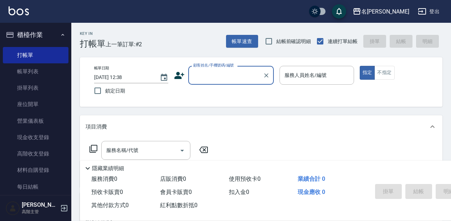
scroll to position [24, 0]
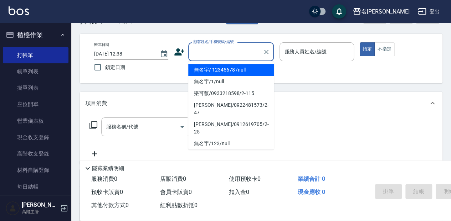
click at [221, 50] on input "顧客姓名/手機號碼/編號" at bounding box center [226, 52] width 68 height 12
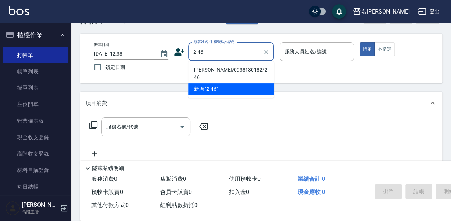
click at [231, 72] on li "[PERSON_NAME]/0938130182/2-46" at bounding box center [231, 73] width 86 height 19
type input "[PERSON_NAME]/0938130182/2-46"
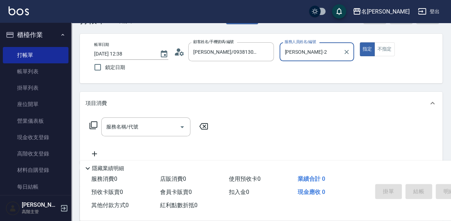
type input "[PERSON_NAME]-2"
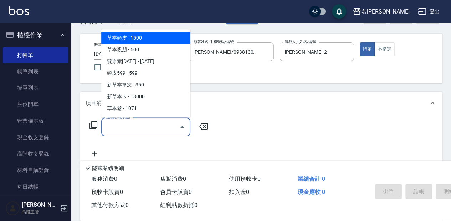
click at [141, 126] on input "服務名稱/代號" at bounding box center [141, 127] width 72 height 12
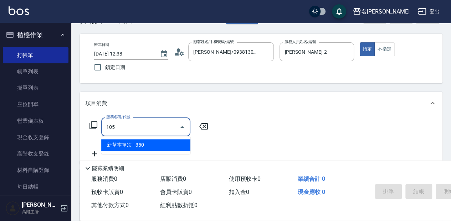
click at [160, 146] on span "新草本單次 - 350" at bounding box center [145, 145] width 89 height 12
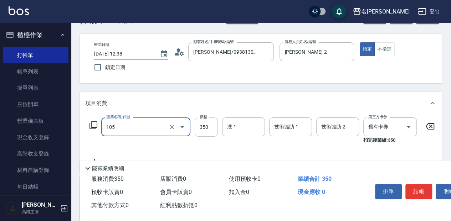
type input "新草本單次(105)"
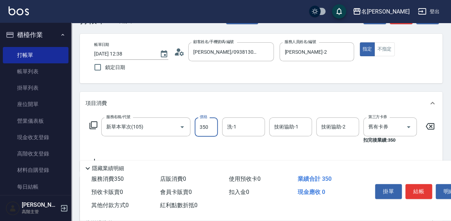
click at [209, 126] on input "350" at bounding box center [206, 127] width 23 height 19
type input "525"
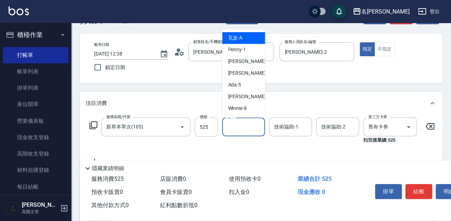
click at [246, 122] on input "洗-1" at bounding box center [243, 127] width 36 height 12
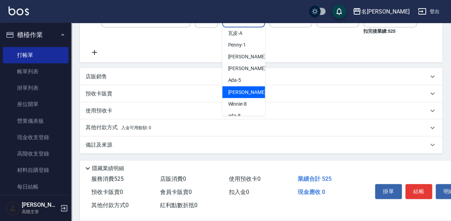
scroll to position [0, 0]
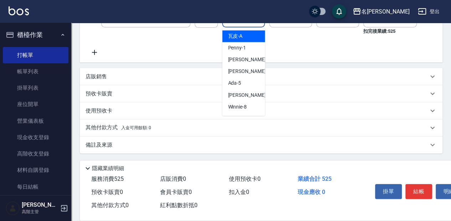
click at [237, 33] on span "瓦皮 -A" at bounding box center [235, 35] width 15 height 7
type input "瓦皮-A"
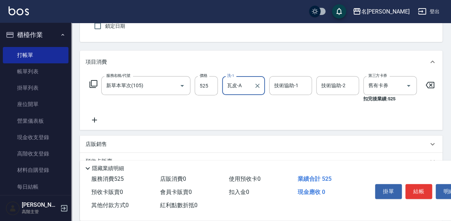
scroll to position [65, 0]
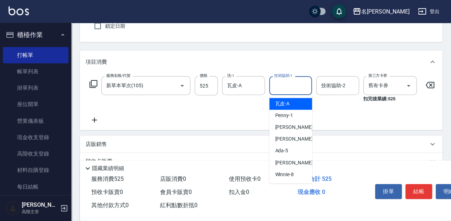
click at [287, 83] on input "技術協助-1" at bounding box center [290, 86] width 36 height 12
click at [297, 102] on div "瓦皮 -A" at bounding box center [290, 104] width 43 height 12
click at [297, 102] on div "技術協助-1 技術協助-1" at bounding box center [292, 89] width 47 height 26
type input "瓦皮-A"
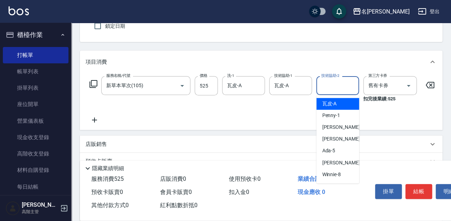
drag, startPoint x: 296, startPoint y: 102, endPoint x: 332, endPoint y: 85, distance: 40.4
click at [332, 85] on input "技術協助-2" at bounding box center [338, 86] width 36 height 12
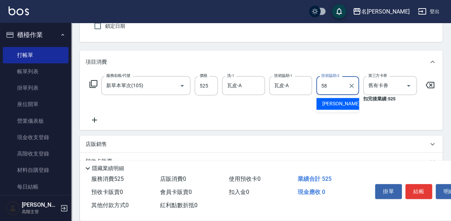
click at [337, 101] on span "[PERSON_NAME] -58" at bounding box center [344, 103] width 45 height 7
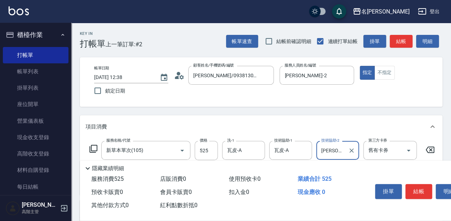
scroll to position [0, 0]
type input "[PERSON_NAME]-58"
click at [424, 188] on button "結帳" at bounding box center [419, 191] width 27 height 15
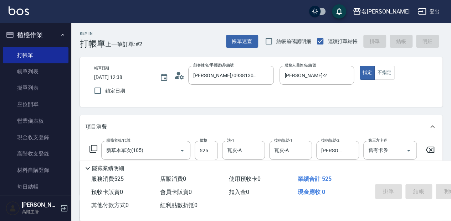
type input "[DATE] 13:30"
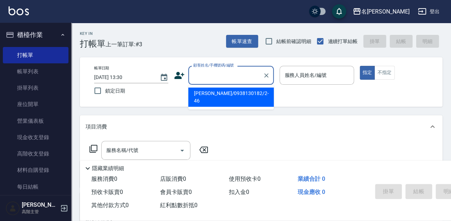
click at [226, 75] on input "顧客姓名/手機號碼/編號" at bounding box center [226, 75] width 68 height 12
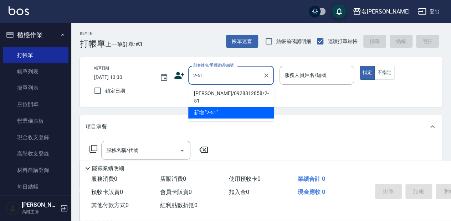
click at [240, 92] on li "[PERSON_NAME]/0928812858/2-51" at bounding box center [231, 97] width 86 height 19
type input "[PERSON_NAME]/0928812858/2-51"
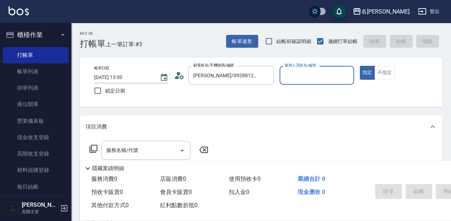
type input "[PERSON_NAME]-2"
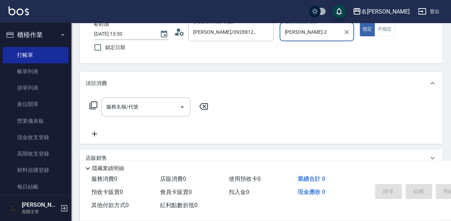
scroll to position [47, 0]
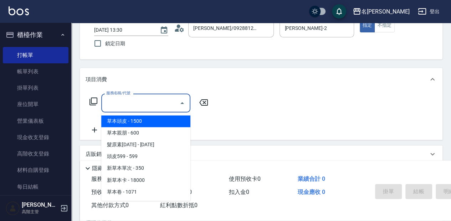
click at [149, 105] on input "服務名稱/代號" at bounding box center [141, 103] width 72 height 12
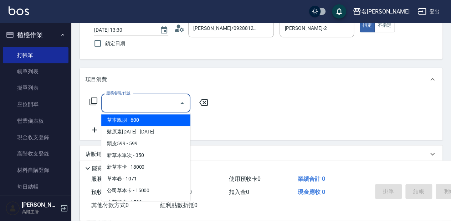
scroll to position [24, 0]
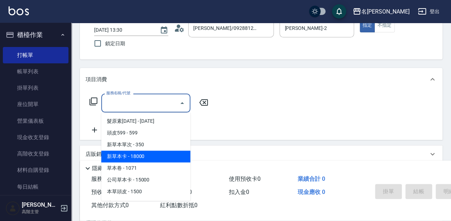
click at [151, 157] on span "新草本卡 - 18000" at bounding box center [145, 157] width 89 height 12
type input "新草本卡(106)"
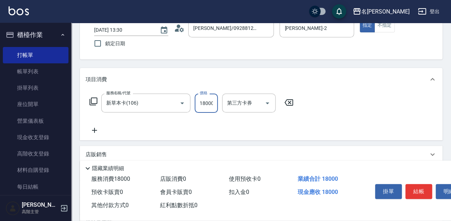
click at [205, 103] on input "18000" at bounding box center [206, 103] width 23 height 19
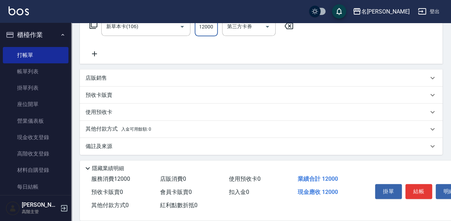
scroll to position [126, 0]
type input "12000"
click at [105, 129] on p "其他付款方式 入金可用餘額: 0" at bounding box center [119, 128] width 66 height 8
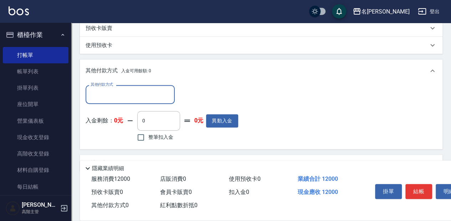
scroll to position [197, 0]
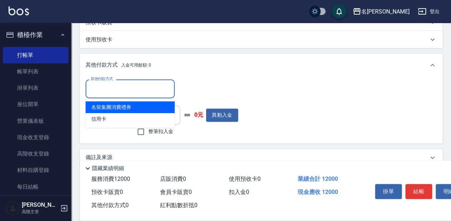
click at [122, 91] on input "其他付款方式" at bounding box center [130, 89] width 83 height 12
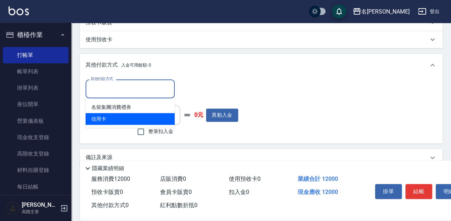
click at [108, 120] on span "信用卡" at bounding box center [130, 119] width 89 height 12
type input "信用卡"
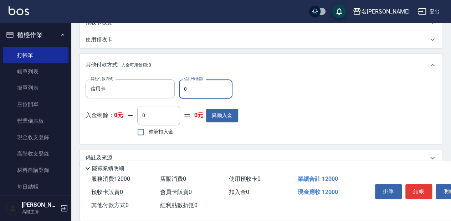
click at [187, 87] on input "0" at bounding box center [205, 89] width 53 height 19
click at [197, 89] on input "1200" at bounding box center [205, 89] width 53 height 19
type input "1200"
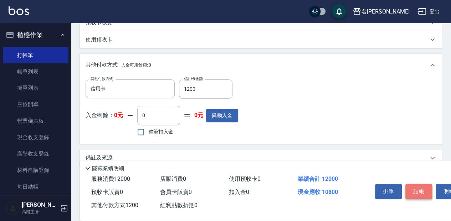
click at [423, 188] on button "結帳" at bounding box center [419, 191] width 27 height 15
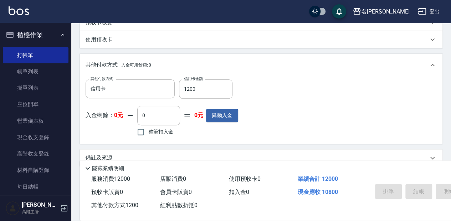
type input "[DATE] 13:32"
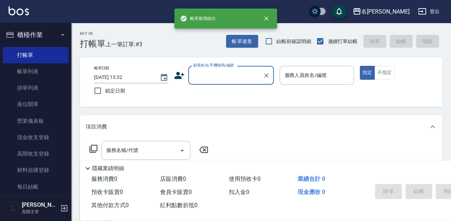
scroll to position [0, 0]
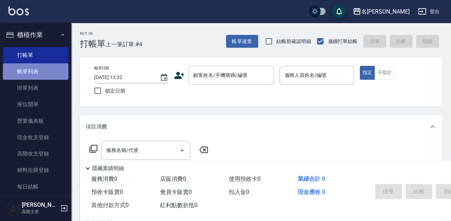
click at [56, 70] on link "帳單列表" at bounding box center [36, 71] width 66 height 16
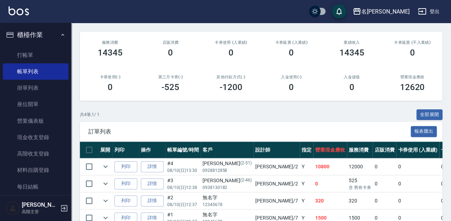
scroll to position [95, 0]
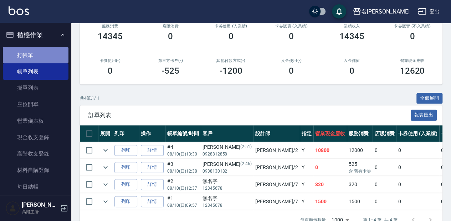
click at [41, 53] on link "打帳單" at bounding box center [36, 55] width 66 height 16
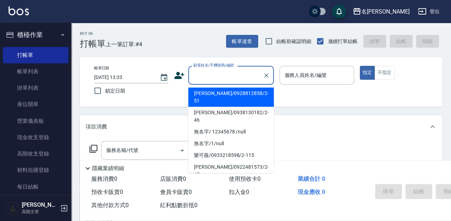
click at [238, 74] on input "顧客姓名/手機號碼/編號" at bounding box center [226, 75] width 68 height 12
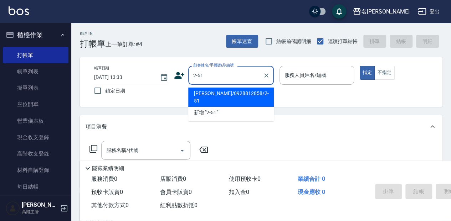
click at [248, 96] on li "[PERSON_NAME]/0928812858/2-51" at bounding box center [231, 97] width 86 height 19
type input "[PERSON_NAME]/0928812858/2-51"
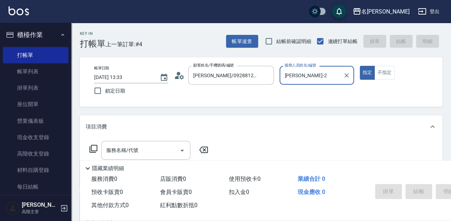
type input "[PERSON_NAME]-2"
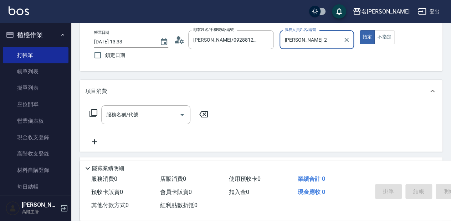
scroll to position [47, 0]
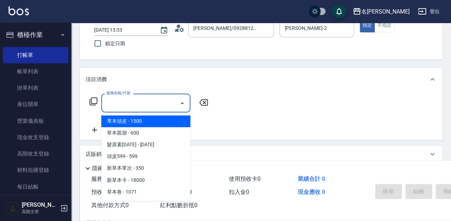
click at [140, 100] on input "服務名稱/代號" at bounding box center [141, 103] width 72 height 12
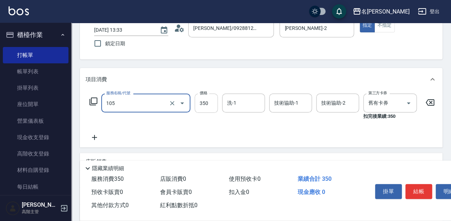
type input "新草本單次(105)"
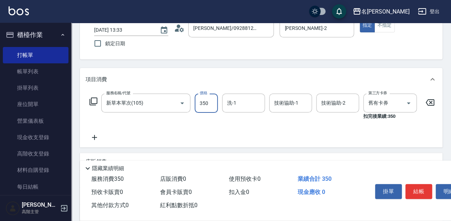
click at [205, 101] on input "350" at bounding box center [206, 103] width 23 height 19
type input "600"
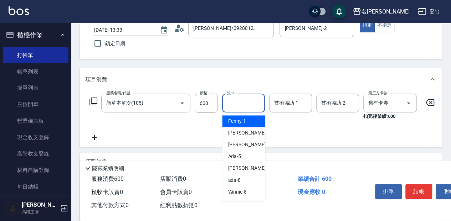
click at [243, 103] on input "洗-1" at bounding box center [243, 103] width 36 height 12
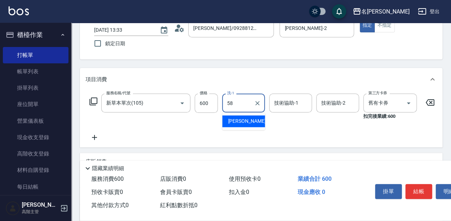
click at [258, 124] on div "[PERSON_NAME] -58" at bounding box center [243, 122] width 43 height 12
type input "[PERSON_NAME]-58"
click at [292, 104] on div "技術協助-1 技術協助-1" at bounding box center [290, 103] width 43 height 19
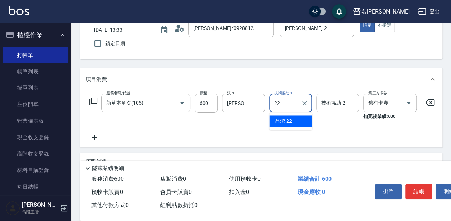
drag, startPoint x: 301, startPoint y: 121, endPoint x: 333, endPoint y: 103, distance: 36.9
click at [301, 121] on div "品潔 -22" at bounding box center [290, 122] width 43 height 12
type input "品潔-22"
click at [333, 102] on div "技術協助-2 技術協助-2" at bounding box center [337, 103] width 43 height 19
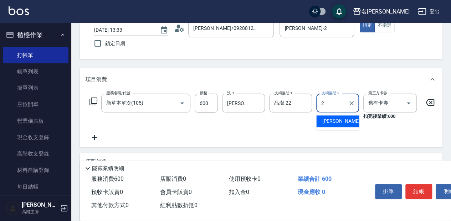
click at [339, 121] on div "[PERSON_NAME] -2" at bounding box center [337, 122] width 43 height 12
type input "[PERSON_NAME]-2"
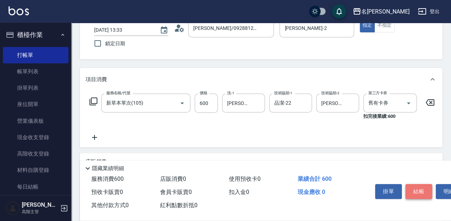
click at [424, 191] on button "結帳" at bounding box center [419, 191] width 27 height 15
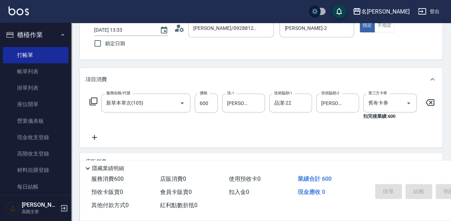
type input "[DATE] 13:34"
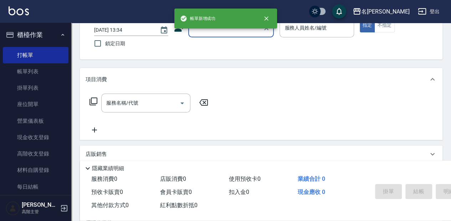
scroll to position [0, 0]
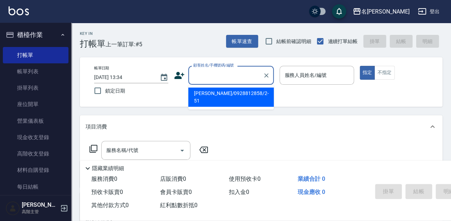
click at [235, 78] on input "顧客姓名/手機號碼/編號" at bounding box center [226, 75] width 68 height 12
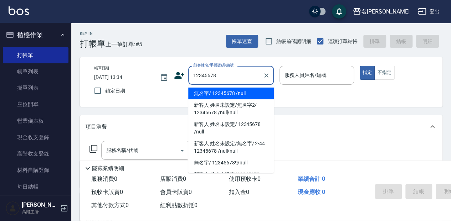
click at [240, 92] on li "無名字/ 12345678 /null" at bounding box center [231, 94] width 86 height 12
type input "無名字/ 12345678 /null"
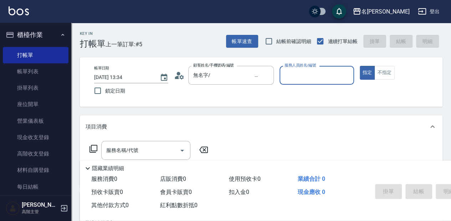
click at [319, 70] on input "服務人員姓名/編號" at bounding box center [317, 75] width 68 height 12
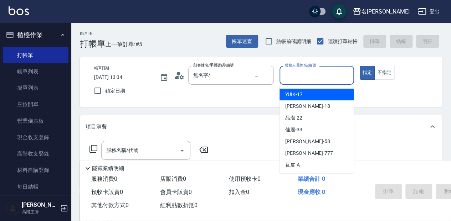
scroll to position [129, 0]
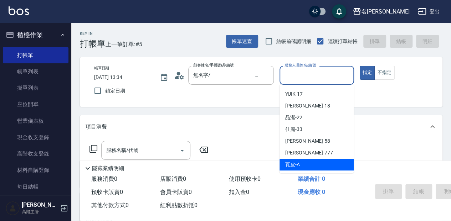
click at [315, 167] on div "瓦皮 -A" at bounding box center [317, 165] width 74 height 12
type input "瓦皮-A"
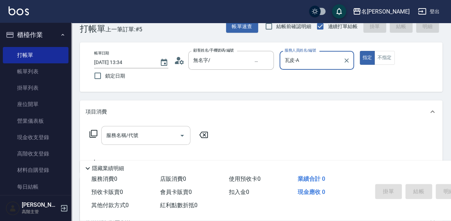
scroll to position [24, 0]
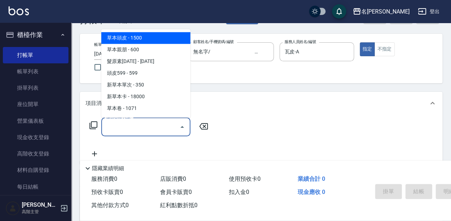
click at [159, 125] on input "服務名稱/代號" at bounding box center [141, 127] width 72 height 12
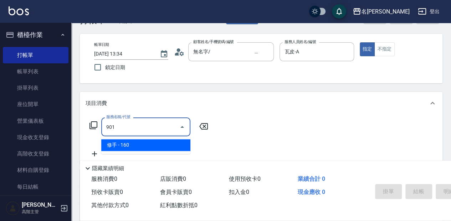
click at [144, 146] on span "修手 - 160" at bounding box center [145, 145] width 89 height 12
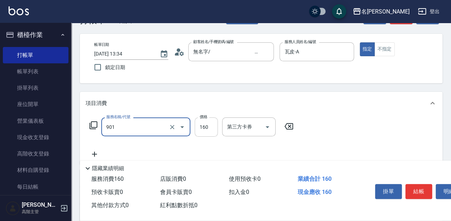
type input "修手(901)"
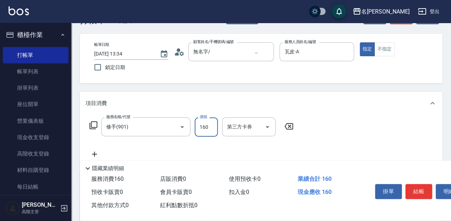
click at [203, 126] on input "160" at bounding box center [206, 127] width 23 height 19
type input "800"
click at [422, 194] on button "結帳" at bounding box center [419, 191] width 27 height 15
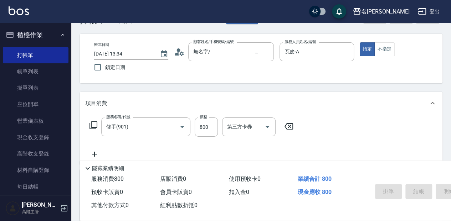
type input "[DATE] 13:35"
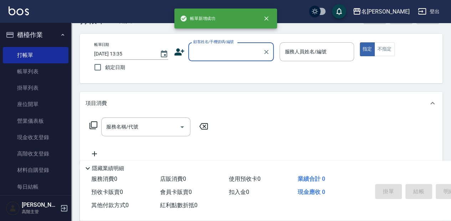
scroll to position [0, 0]
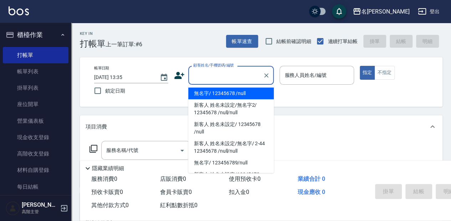
click at [223, 73] on input "顧客姓名/手機號碼/編號" at bounding box center [226, 75] width 68 height 12
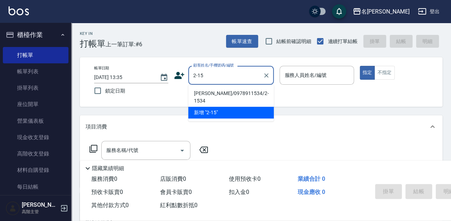
click at [228, 92] on li "[PERSON_NAME]/0978911534/2-1534" at bounding box center [231, 97] width 86 height 19
type input "[PERSON_NAME]/0978911534/2-1534"
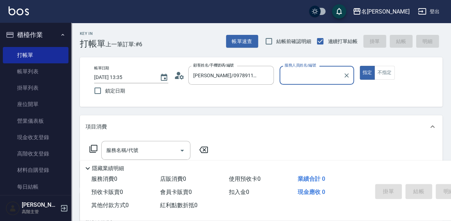
type input "[PERSON_NAME]-2"
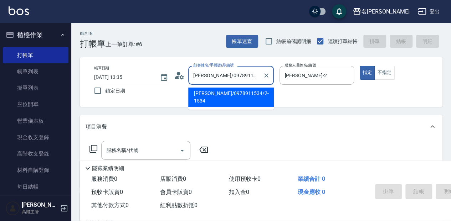
click at [234, 74] on input "[PERSON_NAME]/0978911534/2-1534" at bounding box center [226, 75] width 68 height 12
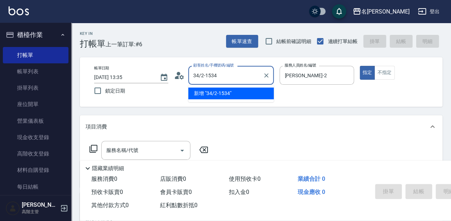
click at [228, 71] on input "34/2-1534" at bounding box center [226, 75] width 68 height 12
type input "3"
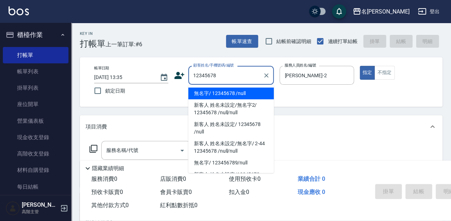
click at [229, 95] on li "無名字/ 12345678 /null" at bounding box center [231, 94] width 86 height 12
type input "無名字/ 12345678 /null"
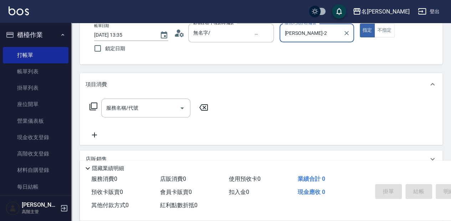
scroll to position [47, 0]
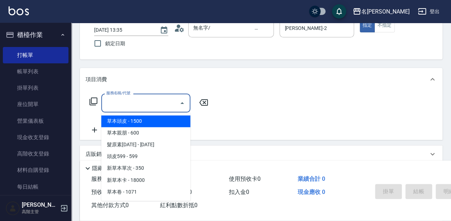
click at [146, 105] on input "服務名稱/代號" at bounding box center [141, 103] width 72 height 12
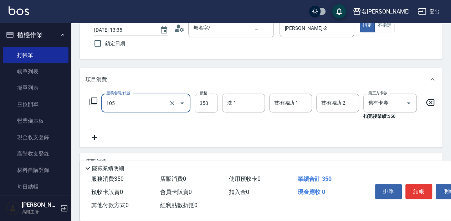
type input "新草本單次(105)"
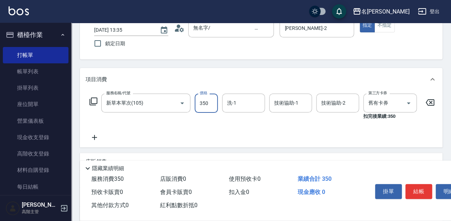
click at [209, 101] on input "350" at bounding box center [206, 103] width 23 height 19
type input "525"
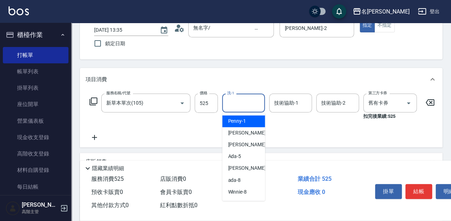
click at [249, 103] on input "洗-1" at bounding box center [243, 103] width 36 height 12
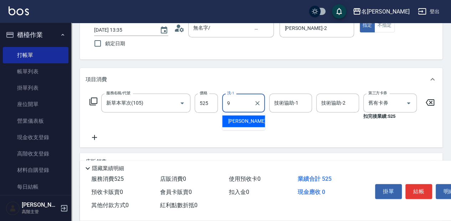
click at [250, 122] on div "[PERSON_NAME] -9" at bounding box center [243, 122] width 43 height 12
type input "[PERSON_NAME]-9"
click at [291, 103] on input "技術協助-1" at bounding box center [290, 103] width 36 height 12
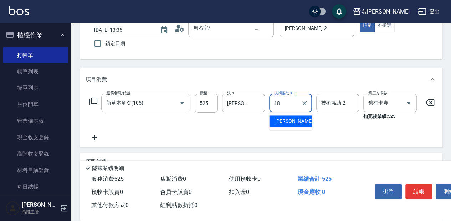
click at [307, 118] on div "[PERSON_NAME] -18" at bounding box center [290, 122] width 43 height 12
type input "[PERSON_NAME]-18"
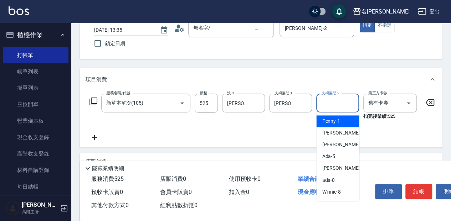
click at [330, 103] on input "技術協助-2" at bounding box center [338, 103] width 36 height 12
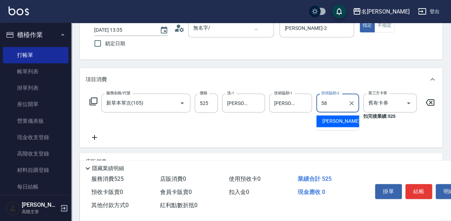
click at [345, 122] on div "[PERSON_NAME] -58" at bounding box center [337, 122] width 43 height 12
type input "[PERSON_NAME]-58"
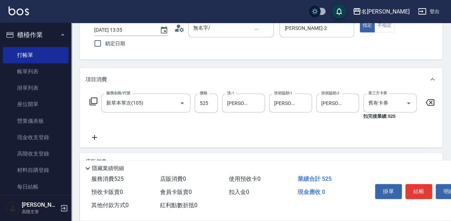
click at [98, 138] on icon at bounding box center [95, 137] width 18 height 9
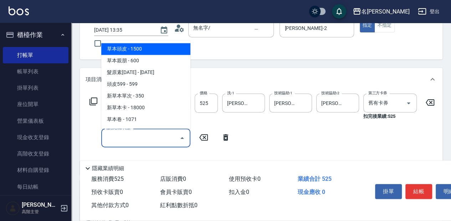
click at [136, 136] on input "服務名稱/代號" at bounding box center [141, 138] width 72 height 12
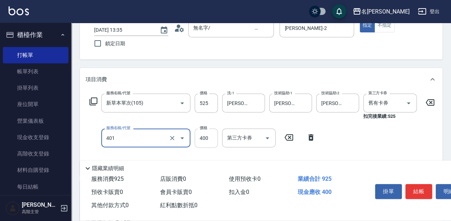
type input "剪髮(400)(401)"
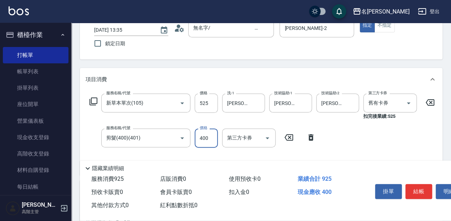
click at [208, 136] on input "400" at bounding box center [206, 138] width 23 height 19
type input "350"
drag, startPoint x: 418, startPoint y: 188, endPoint x: 397, endPoint y: 189, distance: 21.1
click at [418, 188] on button "結帳" at bounding box center [419, 191] width 27 height 15
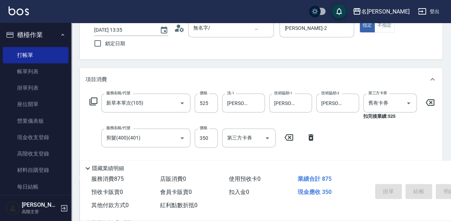
type input "[DATE] 13:38"
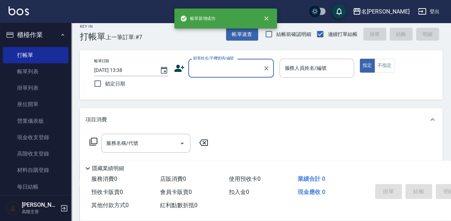
scroll to position [0, 0]
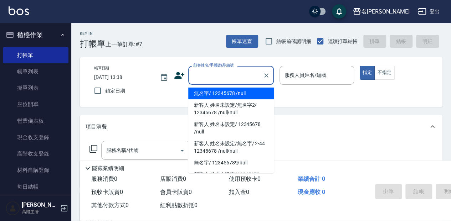
click at [214, 71] on input "顧客姓名/手機號碼/編號" at bounding box center [226, 75] width 68 height 12
click at [224, 92] on li "無名字/ 12345678 /null" at bounding box center [231, 94] width 86 height 12
type input "無名字/ 12345678 /null"
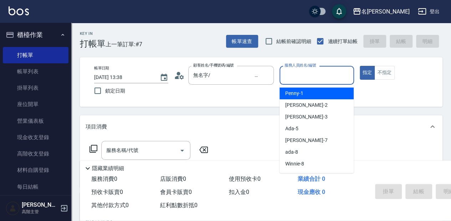
click at [316, 75] on input "服務人員姓名/編號" at bounding box center [317, 75] width 68 height 12
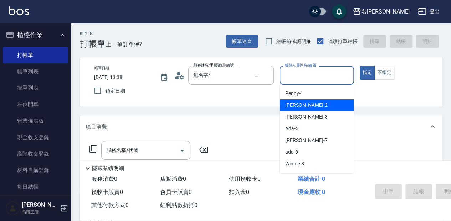
click at [321, 108] on div "[PERSON_NAME] -2" at bounding box center [317, 106] width 74 height 12
type input "[PERSON_NAME]-2"
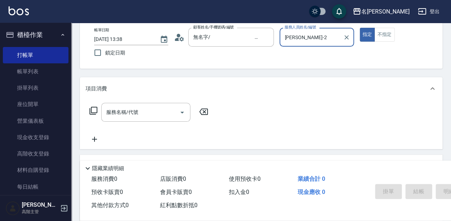
scroll to position [47, 0]
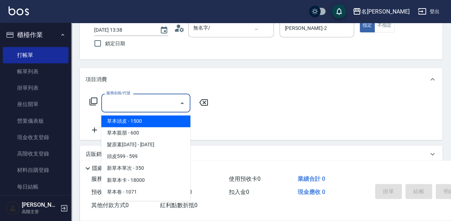
click at [150, 105] on input "服務名稱/代號" at bounding box center [141, 103] width 72 height 12
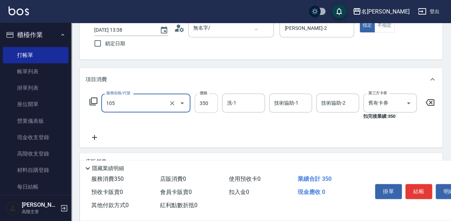
type input "新草本單次(105)"
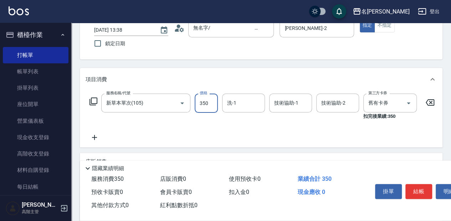
click at [206, 103] on input "350" at bounding box center [206, 103] width 23 height 19
type input "525"
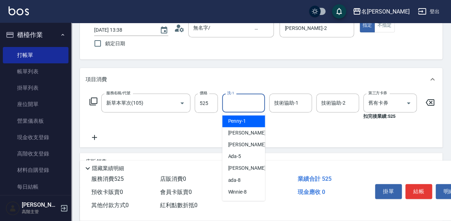
click at [250, 103] on input "洗-1" at bounding box center [243, 103] width 36 height 12
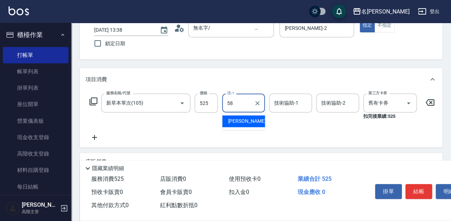
drag, startPoint x: 258, startPoint y: 123, endPoint x: 284, endPoint y: 114, distance: 27.8
click at [259, 122] on div "[PERSON_NAME] -58" at bounding box center [243, 122] width 43 height 12
type input "[PERSON_NAME]-58"
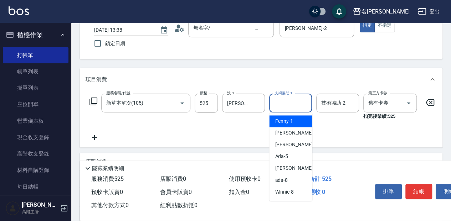
click at [291, 104] on input "技術協助-1" at bounding box center [290, 103] width 36 height 12
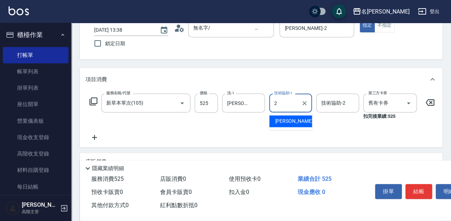
click at [297, 126] on div "[PERSON_NAME] -2" at bounding box center [290, 122] width 43 height 12
type input "[PERSON_NAME]-2"
drag, startPoint x: 338, startPoint y: 103, endPoint x: 327, endPoint y: 106, distance: 10.7
click at [338, 103] on input "技術協助-2" at bounding box center [338, 103] width 36 height 12
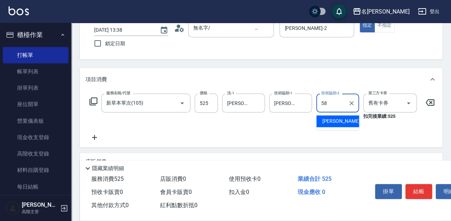
click at [334, 123] on span "[PERSON_NAME] -58" at bounding box center [344, 121] width 45 height 7
type input "[PERSON_NAME]-58"
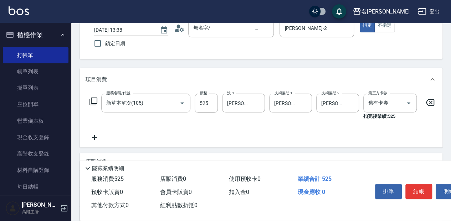
click at [100, 137] on icon at bounding box center [95, 137] width 18 height 9
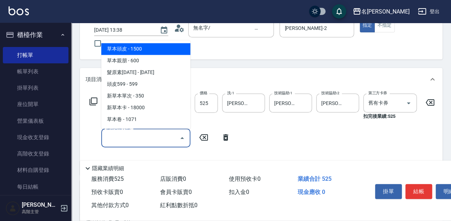
click at [134, 133] on input "服務名稱/代號" at bounding box center [141, 138] width 72 height 12
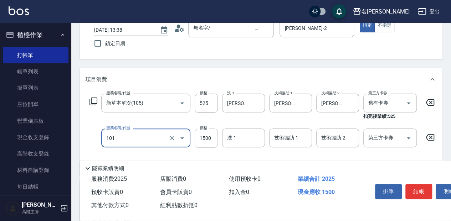
type input "草本頭皮(101)"
click at [202, 138] on input "1500" at bounding box center [206, 138] width 23 height 19
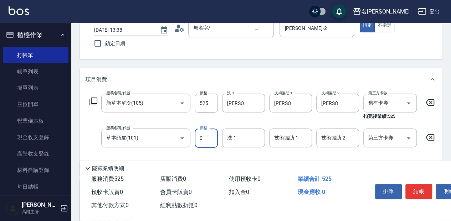
click at [203, 138] on input "0" at bounding box center [206, 138] width 23 height 19
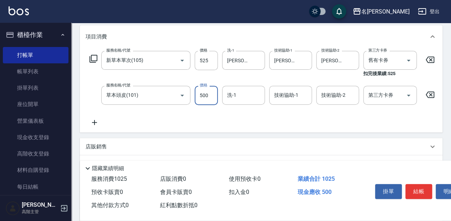
scroll to position [95, 0]
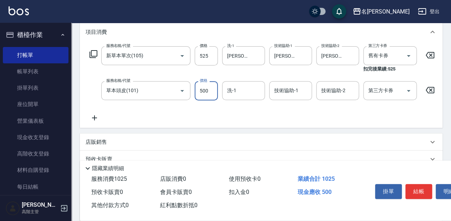
type input "500"
click at [96, 118] on icon at bounding box center [95, 118] width 18 height 9
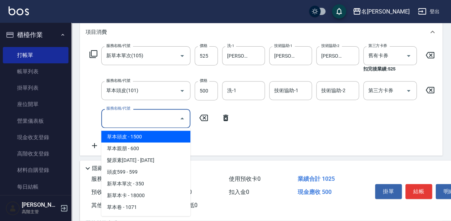
click at [143, 118] on input "服務名稱/代號" at bounding box center [141, 118] width 72 height 12
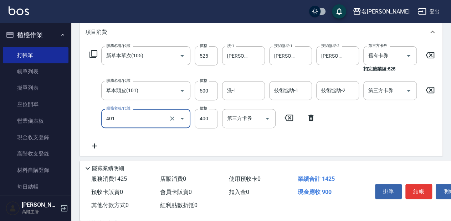
type input "剪髮(400)(401)"
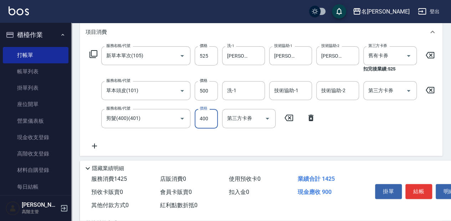
click at [207, 118] on input "400" at bounding box center [206, 118] width 23 height 19
type input "350"
click at [417, 187] on button "結帳" at bounding box center [419, 191] width 27 height 15
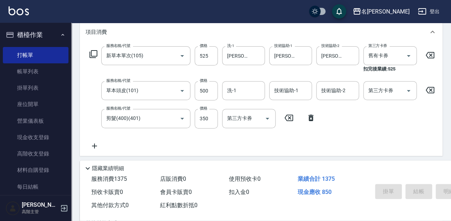
type input "[DATE] 13:39"
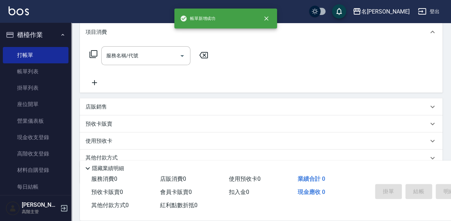
scroll to position [0, 0]
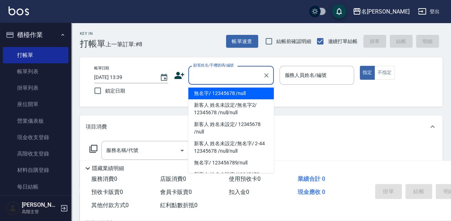
click at [227, 75] on input "顧客姓名/手機號碼/編號" at bounding box center [226, 75] width 68 height 12
click at [231, 95] on li "無名字/ 12345678 /null" at bounding box center [231, 94] width 86 height 12
type input "無名字/ 12345678 /null"
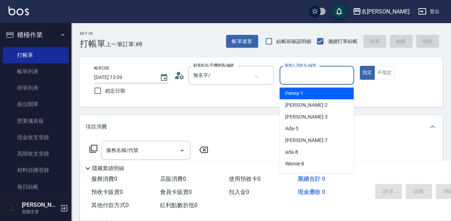
click at [308, 73] on input "服務人員姓名/編號" at bounding box center [317, 75] width 68 height 12
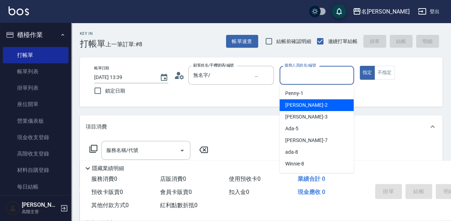
click at [322, 103] on div "[PERSON_NAME] -2" at bounding box center [317, 106] width 74 height 12
type input "[PERSON_NAME]-2"
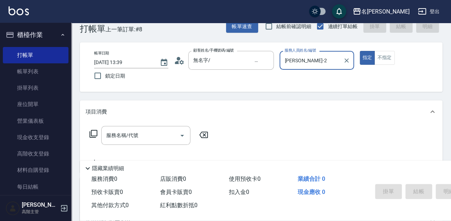
scroll to position [24, 0]
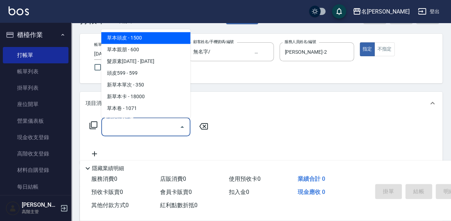
click at [150, 126] on input "服務名稱/代號" at bounding box center [141, 127] width 72 height 12
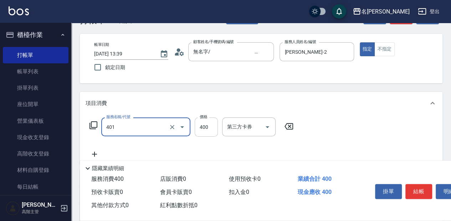
type input "剪髮(400)(401)"
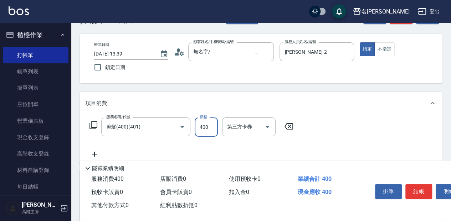
click at [208, 128] on input "400" at bounding box center [206, 127] width 23 height 19
type input "450"
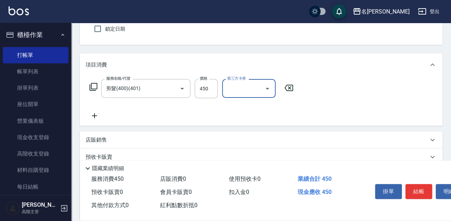
scroll to position [71, 0]
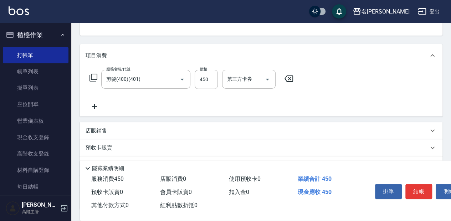
click at [97, 107] on icon at bounding box center [95, 106] width 18 height 9
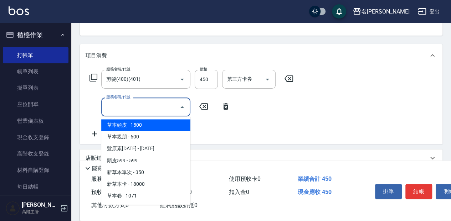
click at [144, 108] on input "服務名稱/代號" at bounding box center [141, 107] width 72 height 12
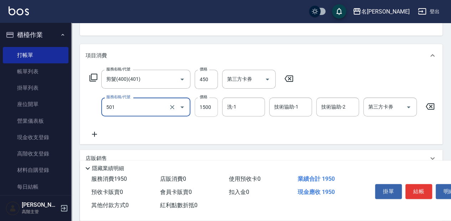
type input "染髮(1500](501)"
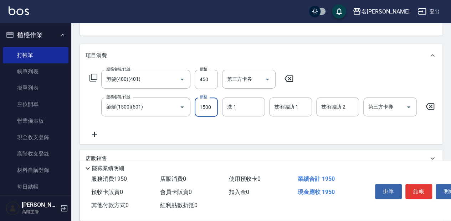
click at [209, 107] on input "1500" at bounding box center [206, 107] width 23 height 19
type input "2000"
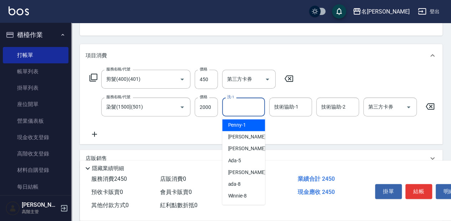
click at [240, 106] on input "洗-1" at bounding box center [243, 107] width 36 height 12
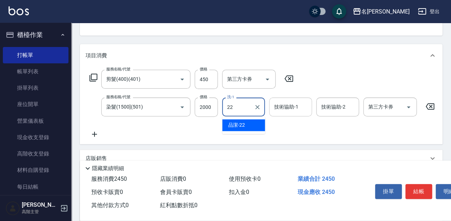
drag, startPoint x: 253, startPoint y: 125, endPoint x: 292, endPoint y: 113, distance: 41.3
click at [253, 124] on div "品潔 -22" at bounding box center [243, 125] width 43 height 12
type input "品潔-22"
click at [292, 105] on div "技術協助-1 技術協助-1" at bounding box center [290, 107] width 43 height 19
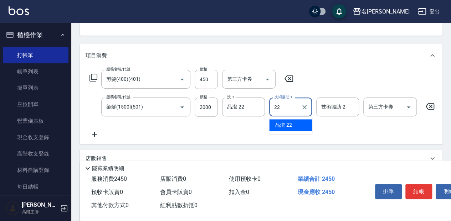
click at [288, 127] on span "品潔 -22" at bounding box center [283, 125] width 17 height 7
type input "品潔-22"
click at [342, 109] on div "技術協助-2 技術協助-2" at bounding box center [337, 107] width 43 height 19
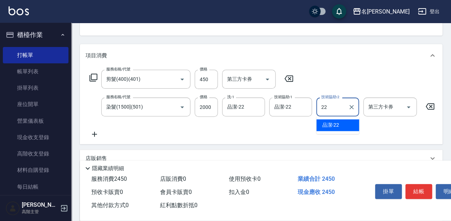
drag, startPoint x: 347, startPoint y: 124, endPoint x: 326, endPoint y: 128, distance: 22.2
click at [348, 123] on div "品潔 -22" at bounding box center [337, 125] width 43 height 12
type input "品潔-22"
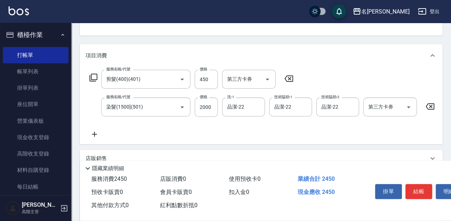
click at [98, 138] on icon at bounding box center [95, 134] width 18 height 9
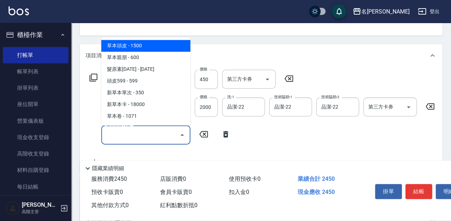
click at [133, 134] on input "服務名稱/代號" at bounding box center [141, 135] width 72 height 12
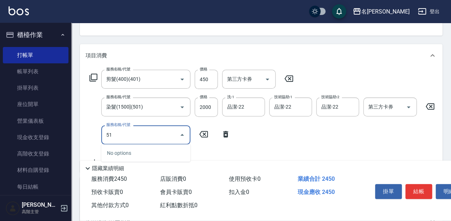
type input "5"
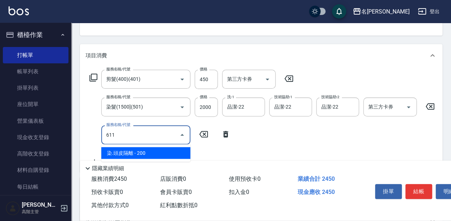
click at [164, 153] on span "染.頭皮隔離 - 200" at bounding box center [145, 153] width 89 height 12
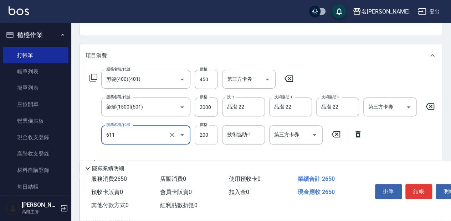
type input "染.頭皮隔離(611)"
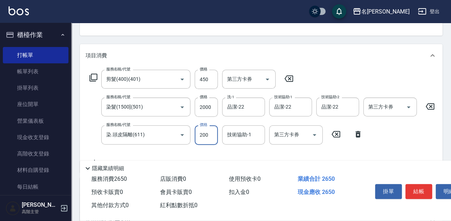
click at [208, 135] on input "200" at bounding box center [206, 135] width 23 height 19
type input "300"
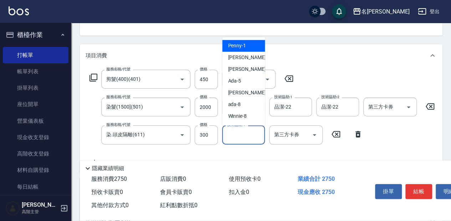
click at [243, 134] on input "技術協助-1" at bounding box center [243, 135] width 36 height 12
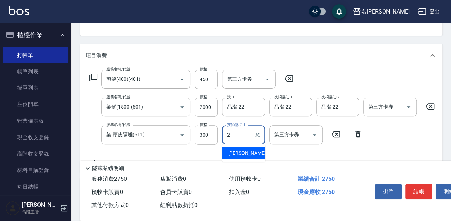
click at [244, 154] on div "[PERSON_NAME] -2" at bounding box center [243, 153] width 43 height 12
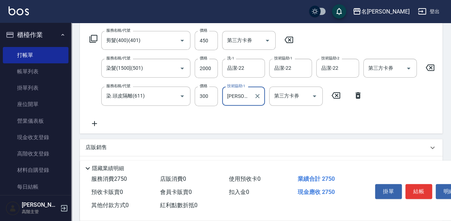
scroll to position [119, 0]
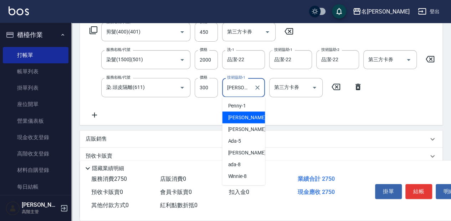
click at [245, 86] on input "[PERSON_NAME]-2" at bounding box center [238, 87] width 26 height 12
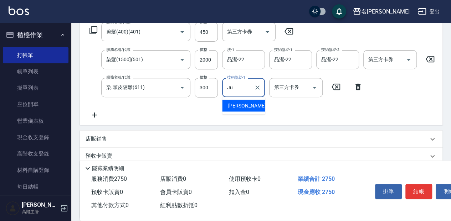
type input "J"
click at [249, 106] on div "品潔 -22" at bounding box center [243, 106] width 43 height 12
type input "品潔-22"
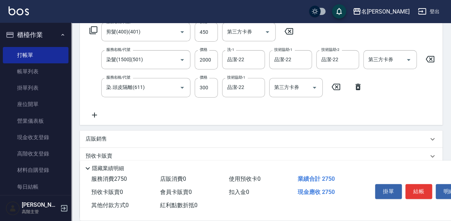
click at [93, 115] on icon at bounding box center [95, 115] width 18 height 9
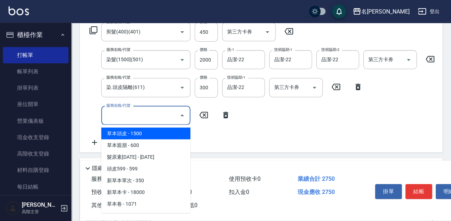
click at [147, 114] on input "服務名稱/代號" at bounding box center [141, 115] width 72 height 12
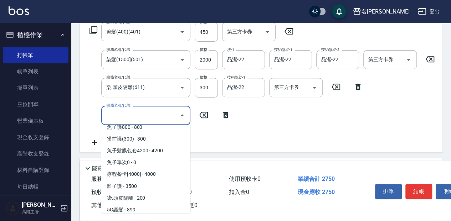
scroll to position [642, 0]
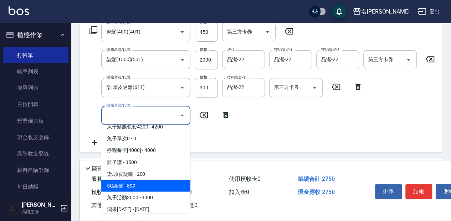
click at [153, 190] on span "5G護髮 - 899" at bounding box center [145, 186] width 89 height 12
type input "5G護髮(613)"
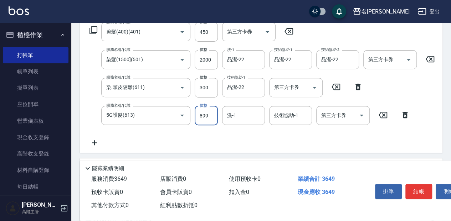
click at [209, 114] on input "899" at bounding box center [206, 115] width 23 height 19
type input "1299"
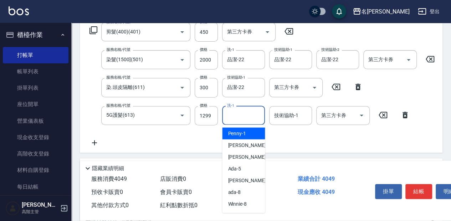
click at [246, 113] on input "洗-1" at bounding box center [243, 115] width 36 height 12
drag, startPoint x: 246, startPoint y: 134, endPoint x: 293, endPoint y: 120, distance: 49.0
click at [247, 134] on div "品潔 -22" at bounding box center [243, 134] width 43 height 12
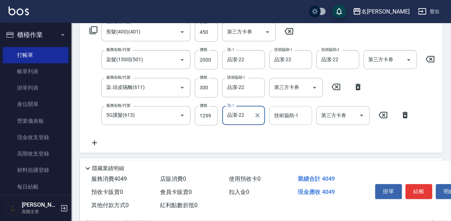
type input "品潔-22"
click at [294, 116] on div "技術協助-1 技術協助-1" at bounding box center [290, 115] width 43 height 19
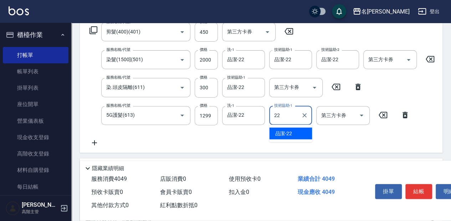
click at [300, 134] on div "品潔 -22" at bounding box center [290, 134] width 43 height 12
type input "品潔-22"
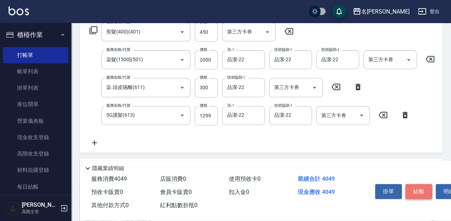
click at [419, 189] on button "結帳" at bounding box center [419, 191] width 27 height 15
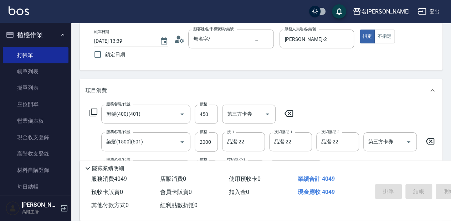
scroll to position [19, 0]
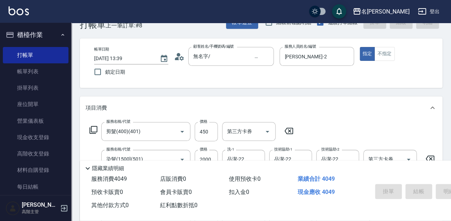
type input "[DATE] 13:42"
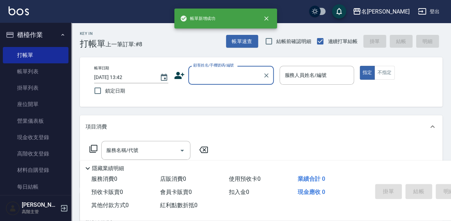
scroll to position [0, 0]
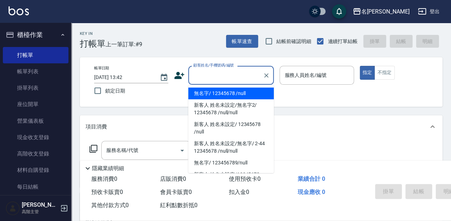
click at [233, 76] on input "顧客姓名/手機號碼/編號" at bounding box center [226, 75] width 68 height 12
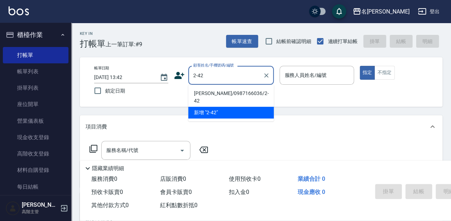
click at [235, 91] on li "[PERSON_NAME]/0987166036/2-42" at bounding box center [231, 97] width 86 height 19
type input "[PERSON_NAME]/0987166036/2-42"
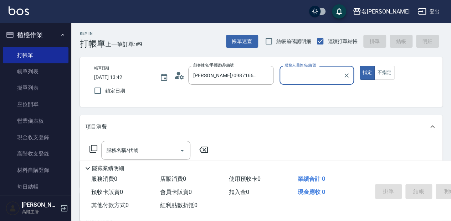
type input "[PERSON_NAME]-2"
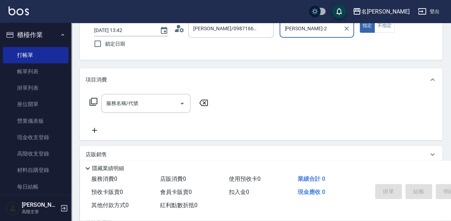
scroll to position [47, 0]
click at [148, 104] on input "服務名稱/代號" at bounding box center [141, 103] width 72 height 12
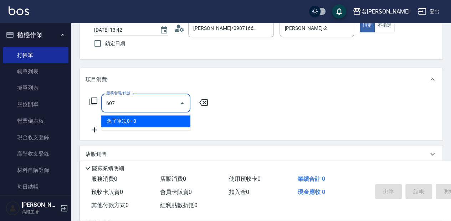
click at [173, 124] on span "魚子單次0 - 0" at bounding box center [145, 122] width 89 height 12
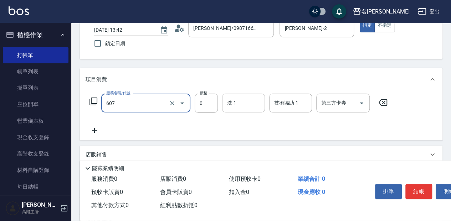
type input "魚子單次0(607)"
click at [240, 102] on input "洗-1" at bounding box center [243, 103] width 36 height 12
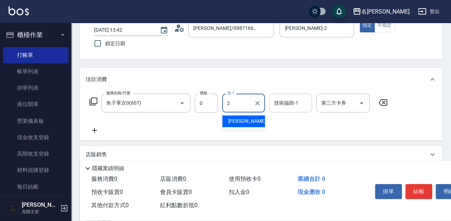
drag, startPoint x: 254, startPoint y: 122, endPoint x: 283, endPoint y: 106, distance: 33.7
click at [254, 121] on div "[PERSON_NAME] -2" at bounding box center [243, 122] width 43 height 12
type input "[PERSON_NAME]-2"
click at [285, 103] on div "技術協助-1 技術協助-1" at bounding box center [290, 103] width 43 height 19
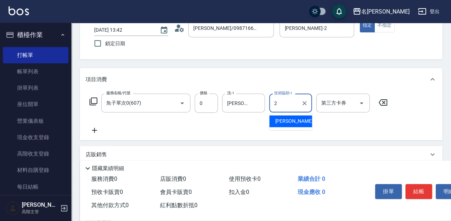
click at [285, 122] on span "[PERSON_NAME] -2" at bounding box center [296, 121] width 42 height 7
type input "[PERSON_NAME]-2"
click at [416, 188] on button "結帳" at bounding box center [419, 191] width 27 height 15
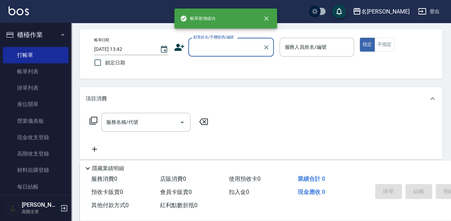
scroll to position [0, 0]
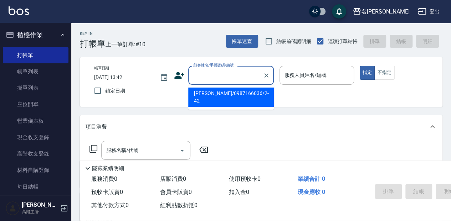
click at [222, 73] on input "顧客姓名/手機號碼/編號" at bounding box center [226, 75] width 68 height 12
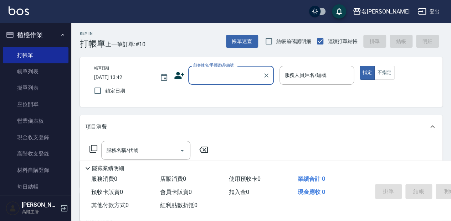
click at [231, 71] on input "顧客姓名/手機號碼/編號" at bounding box center [226, 75] width 68 height 12
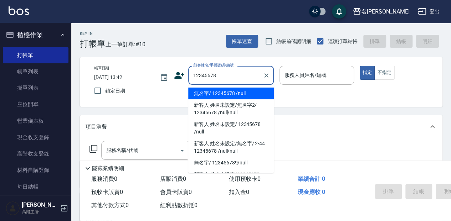
click at [234, 93] on li "無名字/ 12345678 /null" at bounding box center [231, 94] width 86 height 12
type input "無名字/ 12345678 /null"
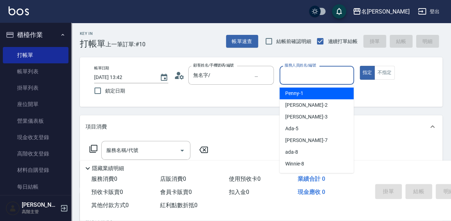
click at [332, 73] on input "服務人員姓名/編號" at bounding box center [317, 75] width 68 height 12
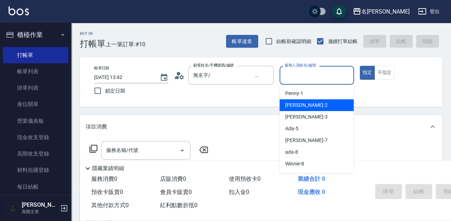
click at [307, 107] on div "[PERSON_NAME] -2" at bounding box center [317, 106] width 74 height 12
type input "[PERSON_NAME]-2"
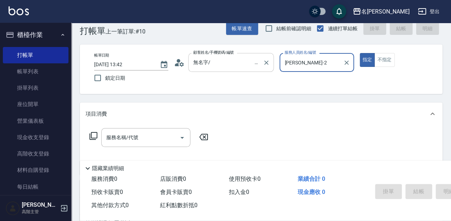
scroll to position [24, 0]
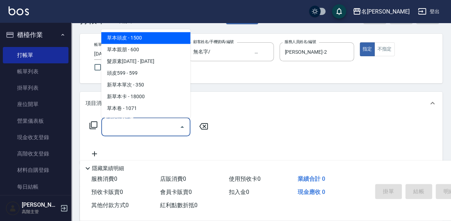
click at [152, 126] on input "服務名稱/代號" at bounding box center [141, 127] width 72 height 12
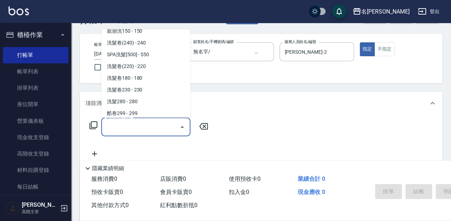
scroll to position [285, 0]
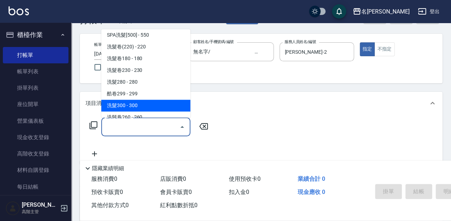
click at [146, 107] on span "洗髮300 - 300" at bounding box center [145, 106] width 89 height 12
type input "洗髮300(221)"
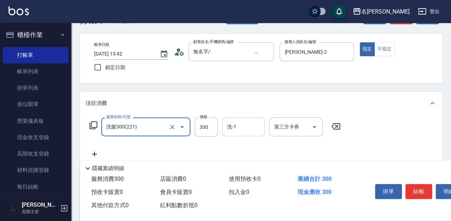
click at [247, 129] on input "洗-1" at bounding box center [243, 127] width 36 height 12
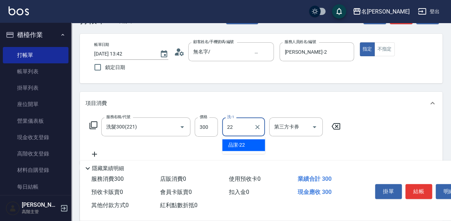
click at [252, 151] on ul "品潔 -22" at bounding box center [243, 145] width 43 height 17
click at [253, 150] on div "品潔 -22" at bounding box center [243, 145] width 43 height 12
type input "品潔-22"
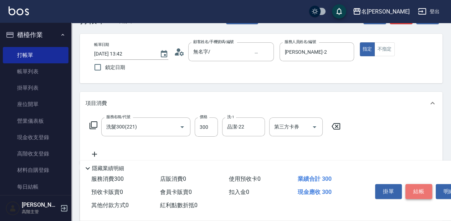
click at [421, 191] on button "結帳" at bounding box center [419, 191] width 27 height 15
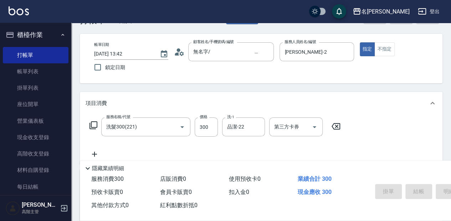
type input "[DATE] 13:43"
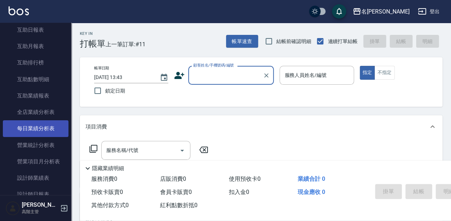
scroll to position [380, 0]
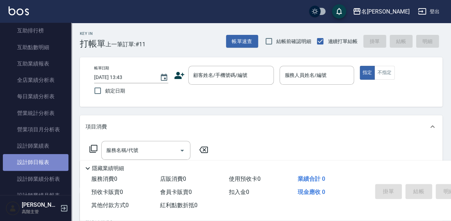
click at [52, 166] on link "設計師日報表" at bounding box center [36, 162] width 66 height 16
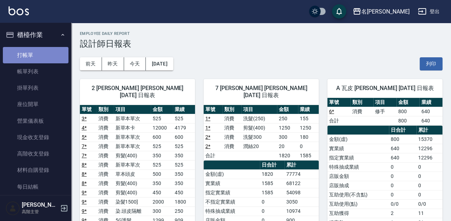
click at [42, 51] on link "打帳單" at bounding box center [36, 55] width 66 height 16
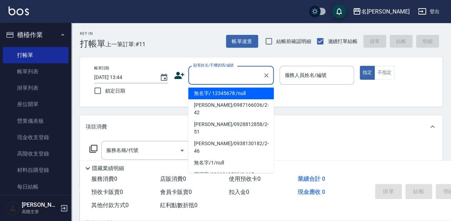
click at [207, 77] on input "顧客姓名/手機號碼/編號" at bounding box center [226, 75] width 68 height 12
click at [223, 92] on li "無名字/ 12345678 /null" at bounding box center [231, 94] width 86 height 12
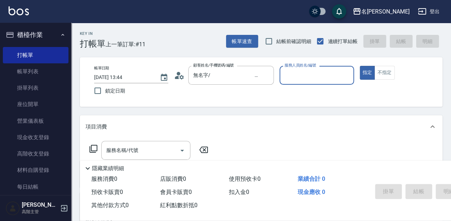
type input "無名字/ 12345678 /null"
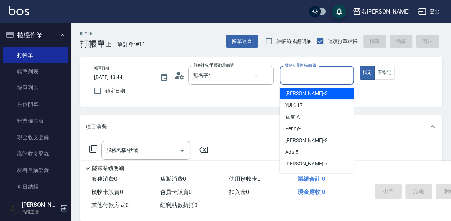
click at [292, 75] on input "服務人員姓名/編號" at bounding box center [317, 75] width 68 height 12
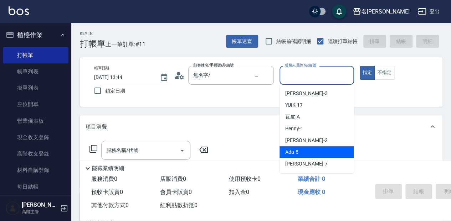
click at [318, 151] on div "Ada -5" at bounding box center [317, 153] width 74 height 12
type input "Ada-5"
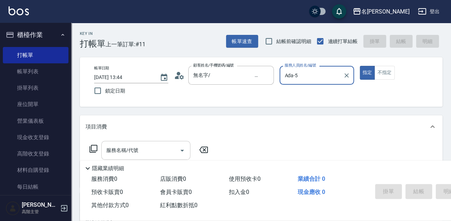
click at [121, 146] on input "服務名稱/代號" at bounding box center [141, 150] width 72 height 12
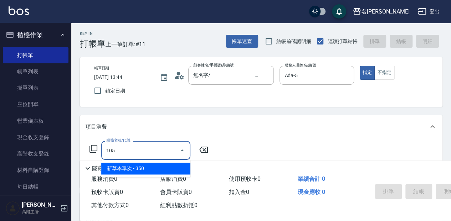
click at [152, 169] on span "新草本單次 - 350" at bounding box center [145, 169] width 89 height 12
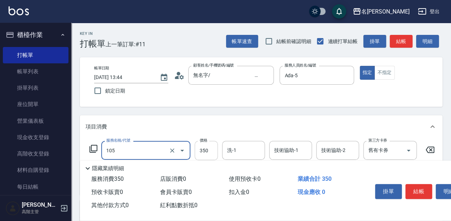
type input "新草本單次(105)"
click at [214, 149] on input "350" at bounding box center [206, 150] width 23 height 19
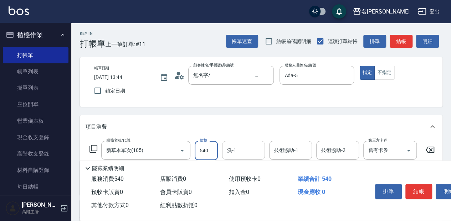
type input "540"
click at [238, 147] on input "洗-1" at bounding box center [243, 150] width 36 height 12
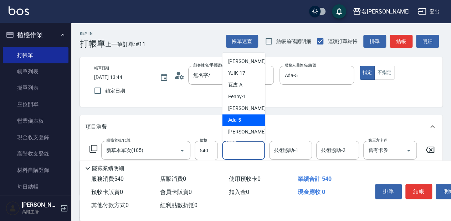
click at [249, 122] on div "Ada -5" at bounding box center [243, 120] width 43 height 12
type input "Ada-5"
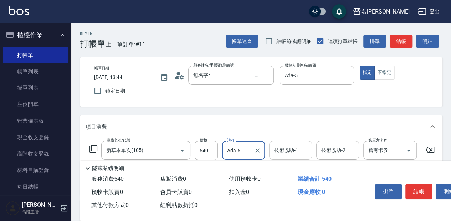
click at [285, 149] on div "技術協助-1 技術協助-1" at bounding box center [290, 150] width 43 height 19
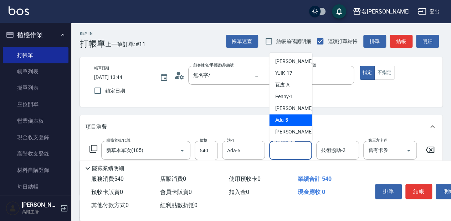
click at [291, 122] on div "Ada -5" at bounding box center [290, 120] width 43 height 12
type input "Ada-5"
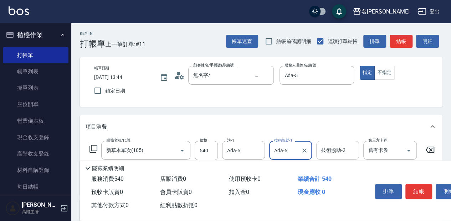
click at [332, 149] on div "技術協助-2 技術協助-2" at bounding box center [337, 150] width 43 height 19
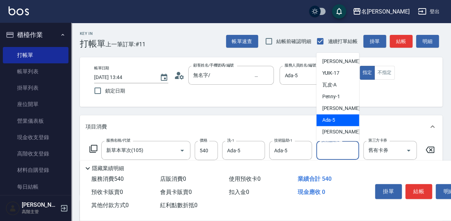
click at [337, 122] on div "Ada -5" at bounding box center [337, 120] width 43 height 12
type input "Ada-5"
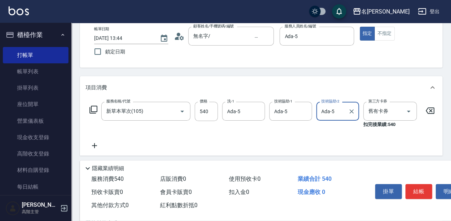
scroll to position [47, 0]
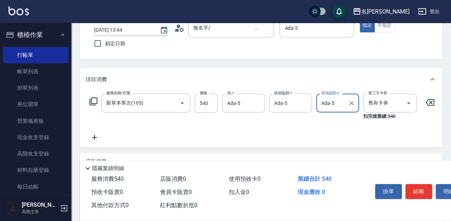
click at [95, 137] on icon at bounding box center [94, 137] width 5 height 5
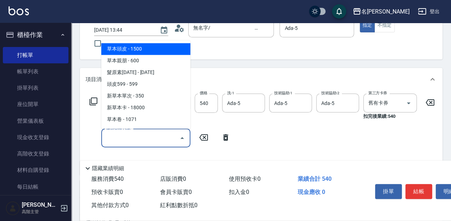
click at [124, 137] on input "服務名稱/代號" at bounding box center [141, 138] width 72 height 12
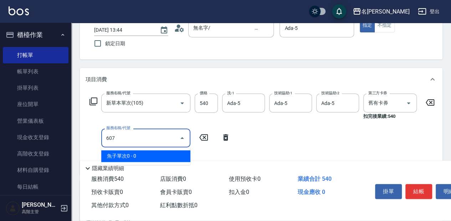
click at [139, 157] on span "魚子單次0 - 0" at bounding box center [145, 157] width 89 height 12
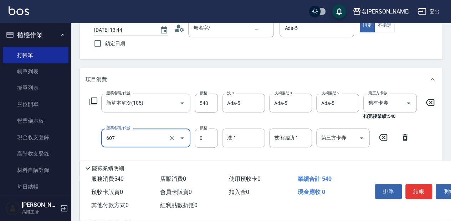
click at [238, 137] on input "洗-1" at bounding box center [243, 138] width 36 height 12
type input "魚子單次0(607)"
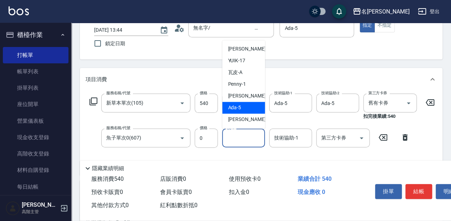
click at [251, 109] on div "Ada -5" at bounding box center [243, 108] width 43 height 12
type input "Ada-5"
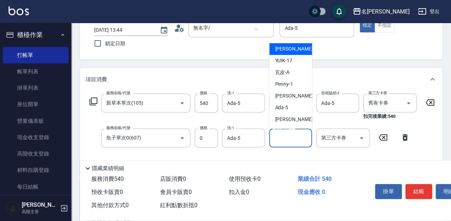
click at [284, 134] on div "技術協助-1 技術協助-1" at bounding box center [290, 138] width 43 height 19
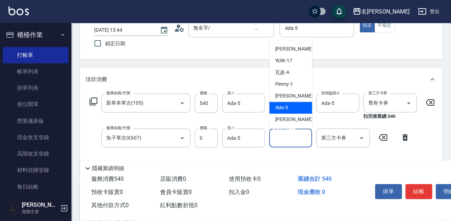
click at [291, 111] on div "Ada -5" at bounding box center [290, 108] width 43 height 12
type input "Ada-5"
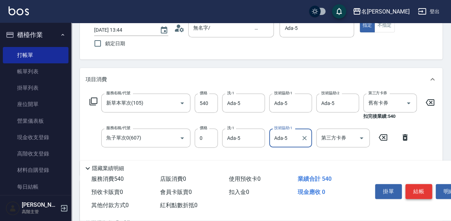
click at [416, 188] on button "結帳" at bounding box center [419, 191] width 27 height 15
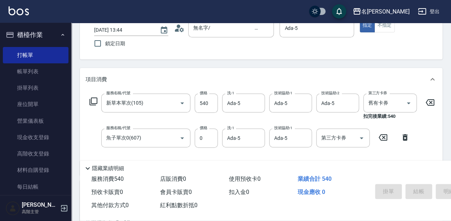
type input "[DATE] 13:45"
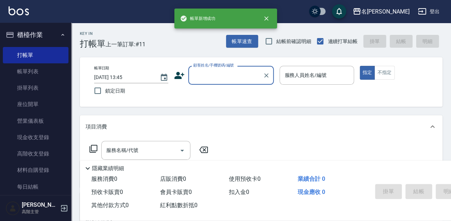
scroll to position [0, 0]
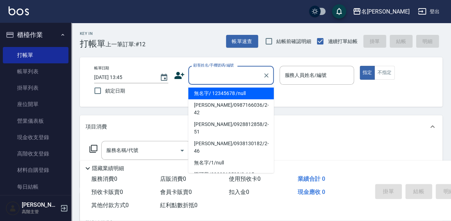
click at [205, 73] on input "顧客姓名/手機號碼/編號" at bounding box center [226, 75] width 68 height 12
click at [236, 94] on li "無名字/ 12345678 /null" at bounding box center [231, 94] width 86 height 12
type input "無名字/ 12345678 /null"
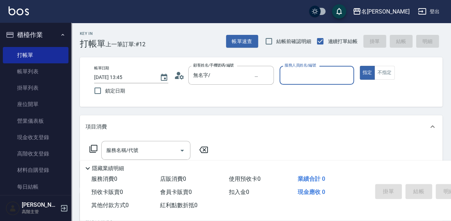
click at [292, 76] on input "服務人員姓名/編號" at bounding box center [317, 75] width 68 height 12
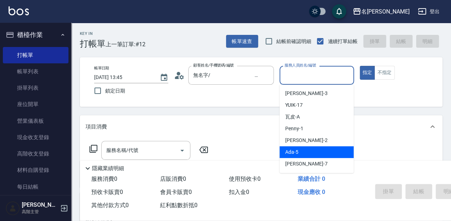
click at [311, 154] on div "Ada -5" at bounding box center [317, 153] width 74 height 12
type input "Ada-5"
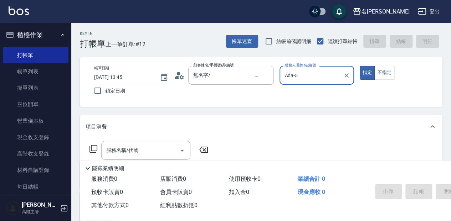
click at [96, 146] on icon at bounding box center [94, 149] width 8 height 8
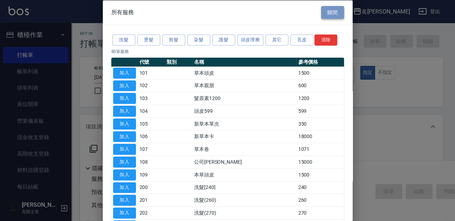
click at [333, 15] on button "關閉" at bounding box center [332, 12] width 23 height 13
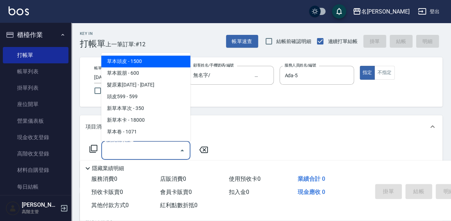
click at [142, 149] on input "服務名稱/代號" at bounding box center [141, 150] width 72 height 12
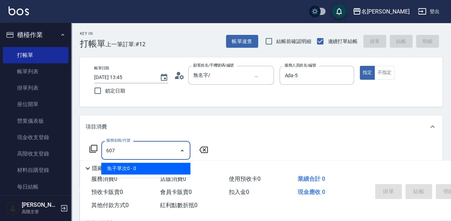
click at [138, 171] on span "魚子單次0 - 0" at bounding box center [145, 169] width 89 height 12
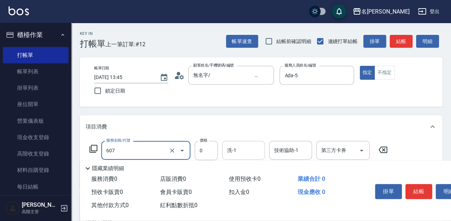
type input "魚子單次0(607)"
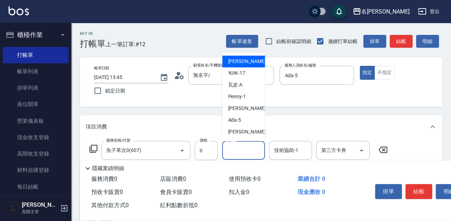
click at [234, 146] on input "洗-1" at bounding box center [243, 150] width 36 height 12
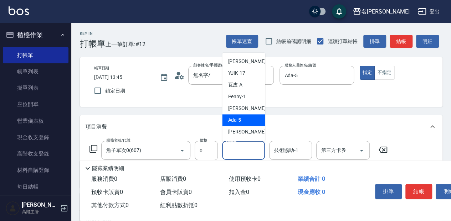
click at [247, 123] on div "Ada -5" at bounding box center [243, 120] width 43 height 12
type input "Ada-5"
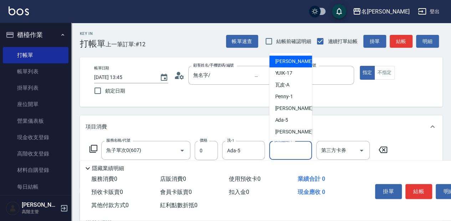
drag, startPoint x: 277, startPoint y: 149, endPoint x: 283, endPoint y: 135, distance: 14.9
click at [277, 149] on div "技術協助-1 技術協助-1" at bounding box center [290, 150] width 43 height 19
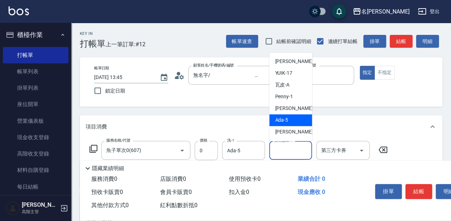
click at [285, 119] on span "Ada -5" at bounding box center [281, 120] width 13 height 7
type input "Ada-5"
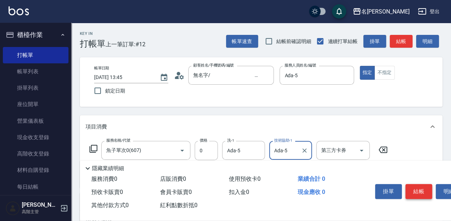
click at [414, 191] on button "結帳" at bounding box center [419, 191] width 27 height 15
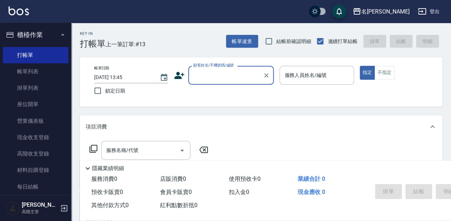
click at [220, 76] on input "顧客姓名/手機號碼/編號" at bounding box center [226, 75] width 68 height 12
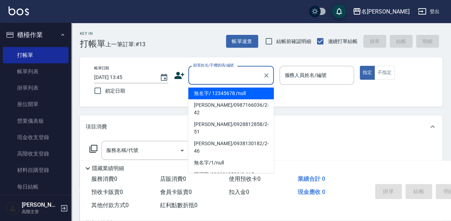
click at [219, 95] on li "無名字/ 12345678 /null" at bounding box center [231, 94] width 86 height 12
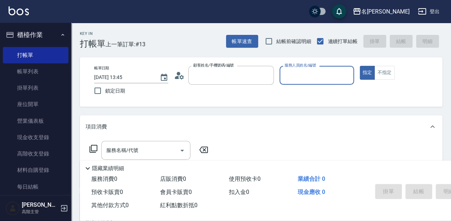
type input "無名字/ 12345678 /null"
click at [298, 78] on input "服務人員姓名/編號" at bounding box center [317, 75] width 68 height 12
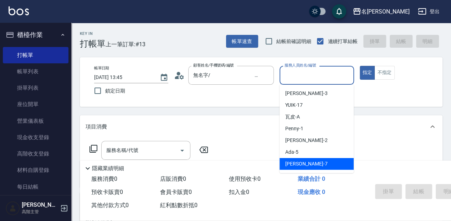
click at [306, 161] on span "[PERSON_NAME] -7" at bounding box center [306, 163] width 42 height 7
type input "[PERSON_NAME]-7"
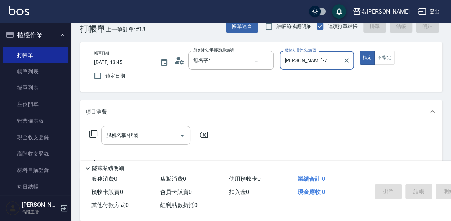
scroll to position [24, 0]
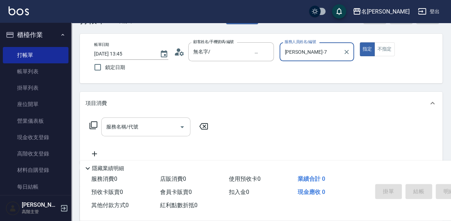
drag, startPoint x: 153, startPoint y: 125, endPoint x: 167, endPoint y: 121, distance: 14.8
click at [153, 125] on input "服務名稱/代號" at bounding box center [141, 127] width 72 height 12
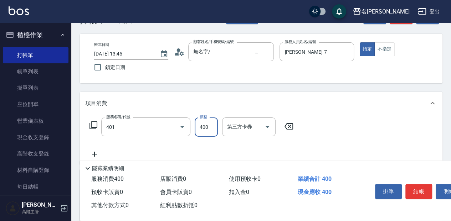
type input "剪髮(400)(401)"
type input "500"
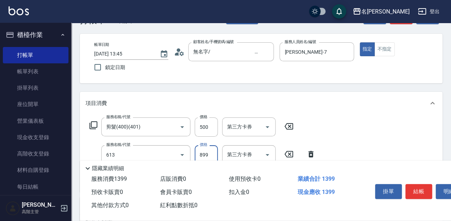
type input "5G護髮(613)"
type input "1500"
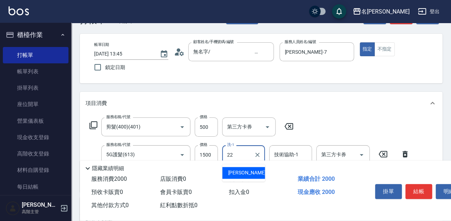
type input "品潔-22"
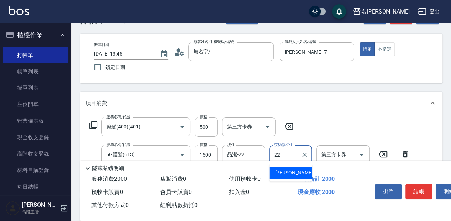
type input "品潔-22"
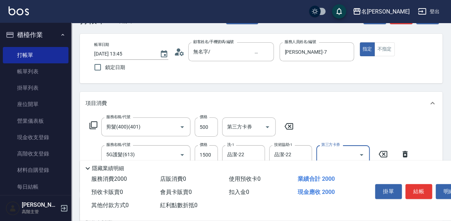
drag, startPoint x: 421, startPoint y: 193, endPoint x: 372, endPoint y: 185, distance: 49.8
click at [421, 193] on button "結帳" at bounding box center [419, 191] width 27 height 15
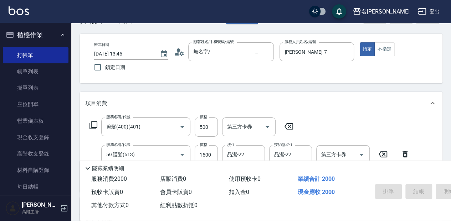
type input "[DATE] 14:58"
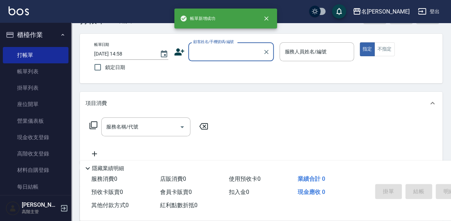
scroll to position [0, 0]
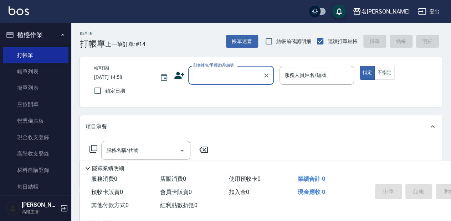
click at [220, 78] on input "顧客姓名/手機號碼/編號" at bounding box center [226, 75] width 68 height 12
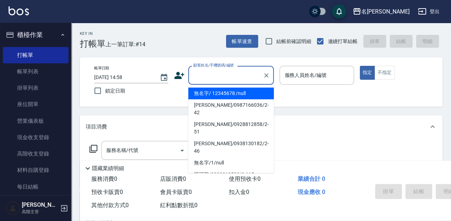
click at [224, 92] on li "無名字/ 12345678 /null" at bounding box center [231, 94] width 86 height 12
type input "無名字/ 12345678 /null"
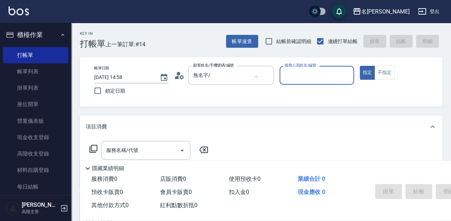
click at [303, 82] on div "服務人員姓名/編號" at bounding box center [317, 75] width 74 height 19
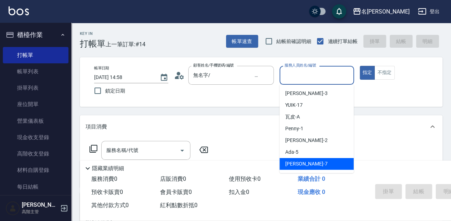
click at [316, 164] on div "[PERSON_NAME] -7" at bounding box center [317, 164] width 74 height 12
type input "[PERSON_NAME]-7"
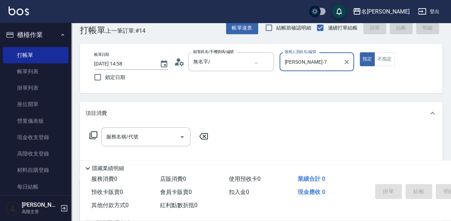
scroll to position [24, 0]
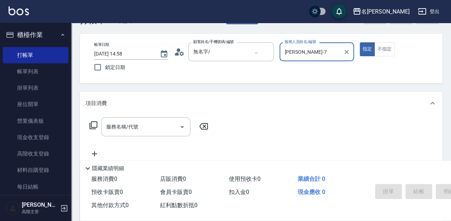
drag, startPoint x: 134, startPoint y: 125, endPoint x: 188, endPoint y: 142, distance: 56.4
click at [144, 130] on input "服務名稱/代號" at bounding box center [141, 127] width 72 height 12
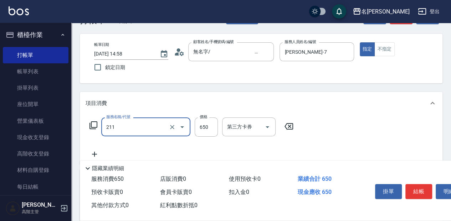
type input "洗+滾珠精油(211)"
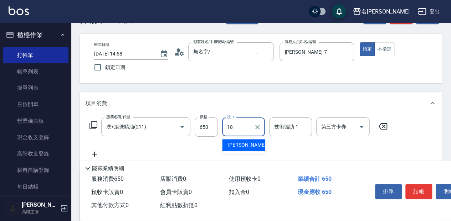
type input "[PERSON_NAME]-18"
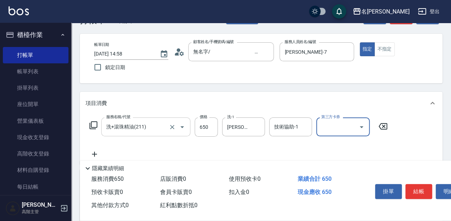
click at [158, 130] on input "洗+滾珠精油(211)" at bounding box center [136, 127] width 63 height 12
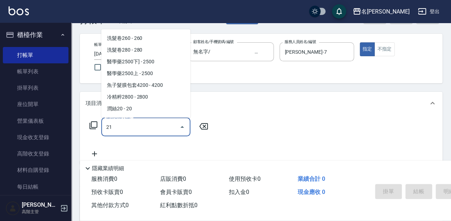
scroll to position [0, 0]
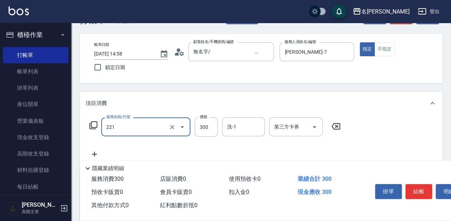
type input "洗髮300(221)"
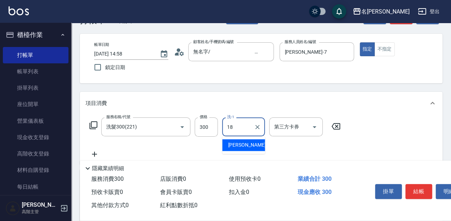
type input "[PERSON_NAME]-18"
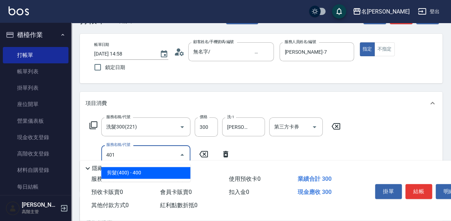
type input "剪髮(400)(401)"
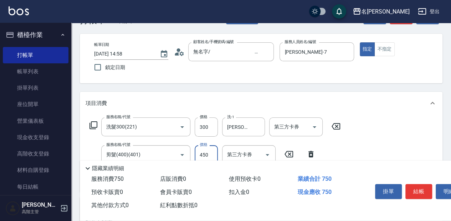
type input "450"
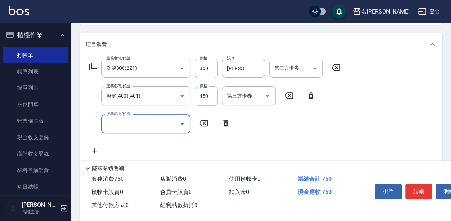
scroll to position [95, 0]
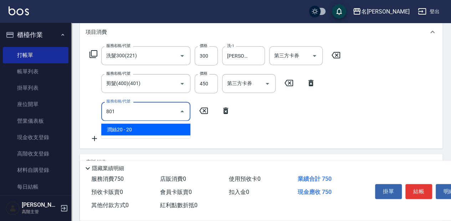
type input "潤絲20(801)"
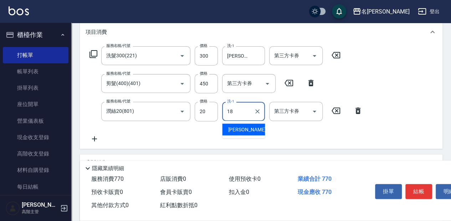
type input "[PERSON_NAME]-18"
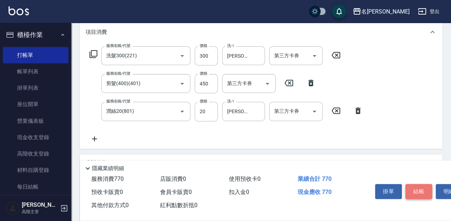
click at [417, 191] on button "結帳" at bounding box center [419, 191] width 27 height 15
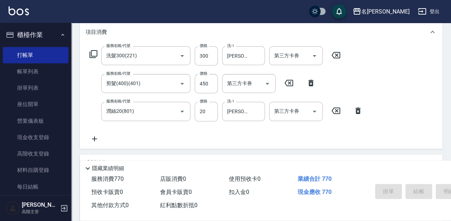
type input "[DATE] 14:59"
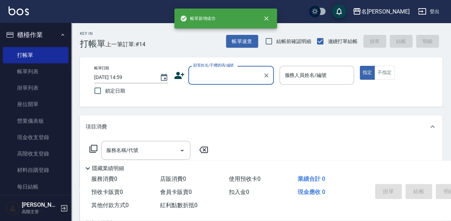
scroll to position [0, 0]
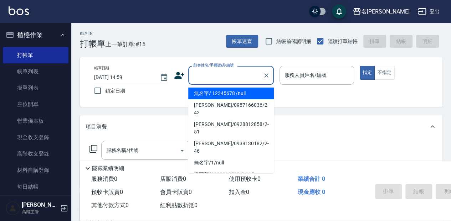
click at [240, 81] on input "顧客姓名/手機號碼/編號" at bounding box center [226, 75] width 68 height 12
drag, startPoint x: 241, startPoint y: 94, endPoint x: 286, endPoint y: 82, distance: 46.8
click at [241, 94] on li "無名字/ 12345678 /null" at bounding box center [231, 94] width 86 height 12
type input "無名字/ 12345678 /null"
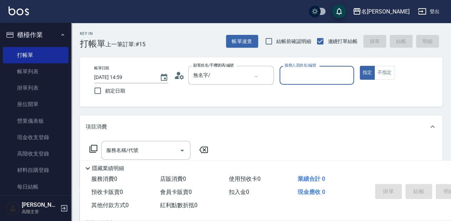
click at [292, 79] on input "服務人員姓名/編號" at bounding box center [317, 75] width 68 height 12
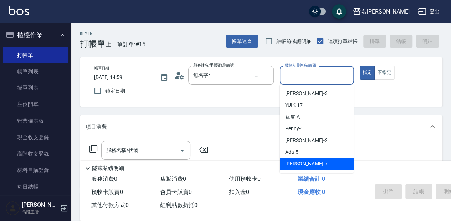
click at [297, 160] on span "[PERSON_NAME] -7" at bounding box center [306, 163] width 42 height 7
type input "[PERSON_NAME]-7"
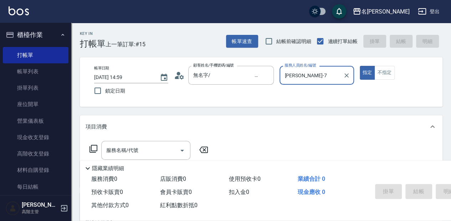
drag, startPoint x: 151, startPoint y: 148, endPoint x: 208, endPoint y: 145, distance: 57.5
click at [151, 148] on input "服務名稱/代號" at bounding box center [141, 150] width 72 height 12
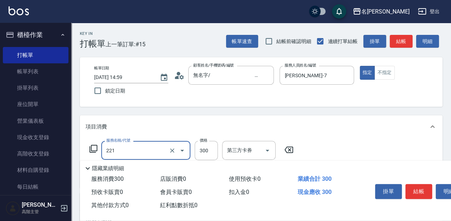
type input "洗髮300(221)"
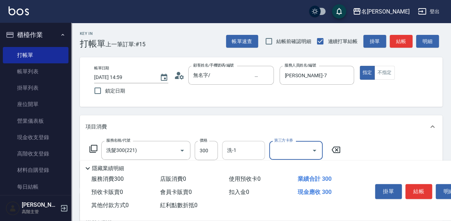
drag, startPoint x: 243, startPoint y: 155, endPoint x: 247, endPoint y: 156, distance: 4.5
click at [244, 154] on input "洗-1" at bounding box center [243, 150] width 36 height 12
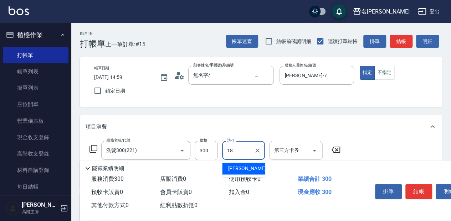
type input "[PERSON_NAME]-18"
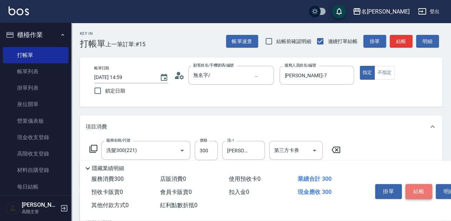
click at [423, 194] on button "結帳" at bounding box center [419, 191] width 27 height 15
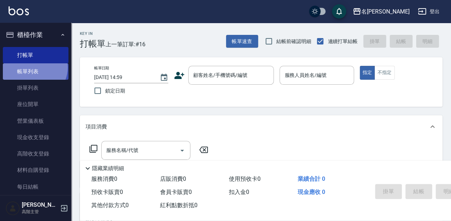
drag, startPoint x: 34, startPoint y: 68, endPoint x: 44, endPoint y: 68, distance: 10.0
click at [34, 67] on link "帳單列表" at bounding box center [36, 71] width 66 height 16
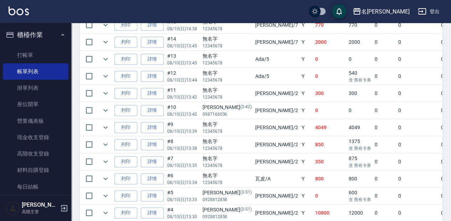
scroll to position [261, 0]
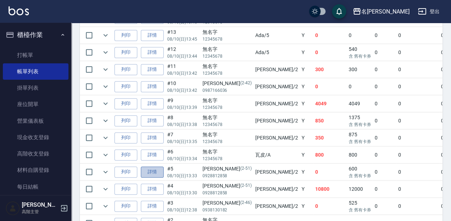
click at [150, 171] on link "詳情" at bounding box center [152, 172] width 23 height 11
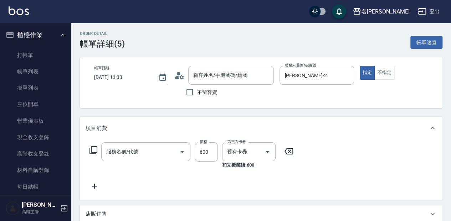
type input "[DATE] 13:33"
type input "[PERSON_NAME]-2"
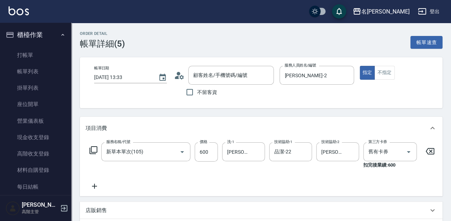
type input "新草本單次(105)"
type input "[PERSON_NAME]/0928812858/2-51"
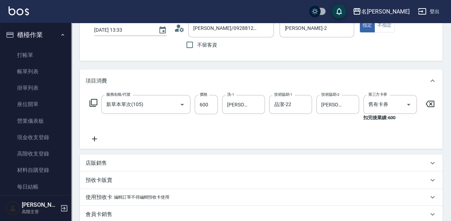
click at [94, 141] on icon at bounding box center [94, 139] width 5 height 5
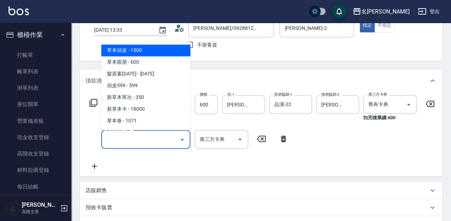
click at [135, 138] on input "服務名稱/代號" at bounding box center [141, 139] width 72 height 12
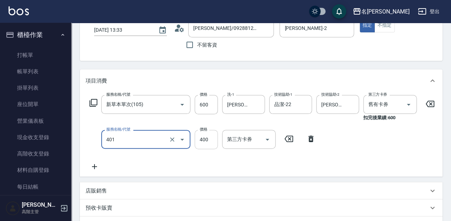
type input "剪髮(400)(401)"
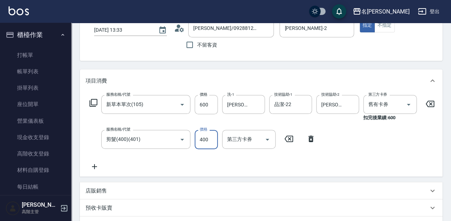
click at [205, 138] on input "400" at bounding box center [206, 139] width 23 height 19
type input "450"
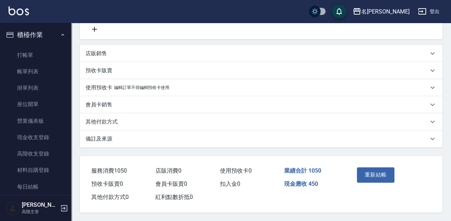
scroll to position [191, 0]
click at [380, 171] on button "重新結帳" at bounding box center [376, 175] width 38 height 15
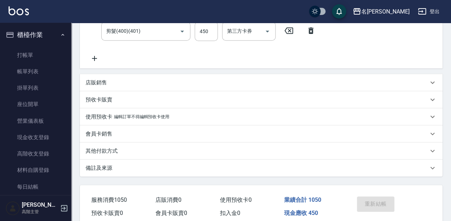
scroll to position [143, 0]
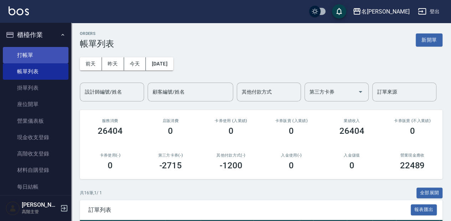
click at [54, 50] on link "打帳單" at bounding box center [36, 55] width 66 height 16
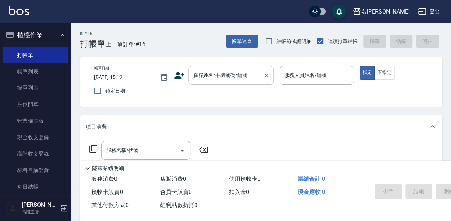
drag, startPoint x: 220, startPoint y: 90, endPoint x: 219, endPoint y: 84, distance: 6.6
click at [219, 91] on div "帳單日期 [DATE] 15:12 鎖定日期 顧客姓名/手機號碼/編號 顧客姓名/手機號碼/編號 服務人員姓名/編號 服務人員姓名/編號 指定 不指定" at bounding box center [261, 82] width 346 height 32
click at [221, 88] on body "名留中和 登出 櫃檯作業 打帳單 帳單列表 掛單列表 座位開單 營業儀表板 現金收支登錄 高階收支登錄 材料自購登錄 每日結帳 排班表 現場電腦打卡 掃碼打卡…" at bounding box center [225, 173] width 451 height 347
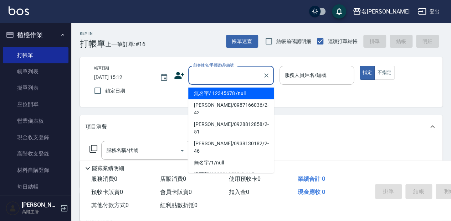
drag, startPoint x: 222, startPoint y: 91, endPoint x: 304, endPoint y: 82, distance: 82.5
click at [222, 91] on li "無名字/ 12345678 /null" at bounding box center [231, 94] width 86 height 12
click at [304, 82] on div "服務人員姓名/編號" at bounding box center [317, 75] width 74 height 19
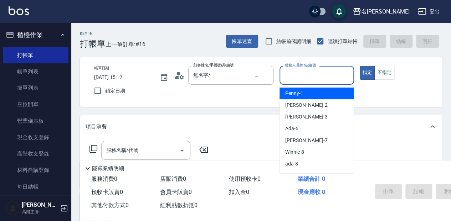
type input "無名字/ 12345678 /null"
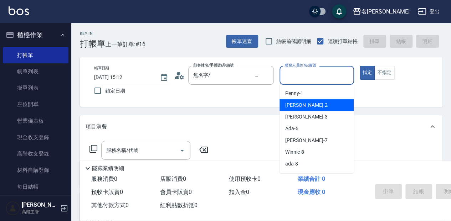
click at [307, 103] on div "[PERSON_NAME] -2" at bounding box center [317, 106] width 74 height 12
type input "[PERSON_NAME]-2"
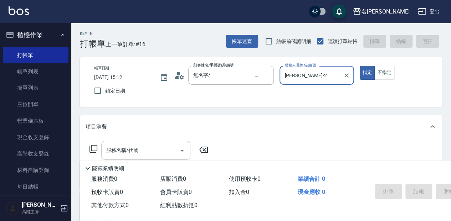
click at [161, 143] on div "服務名稱/代號" at bounding box center [145, 150] width 89 height 19
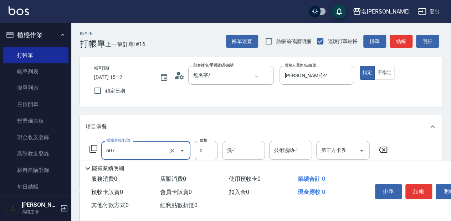
type input "魚子單次0(607)"
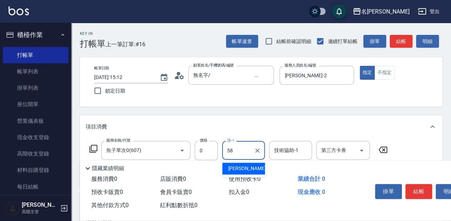
type input "[PERSON_NAME]-58"
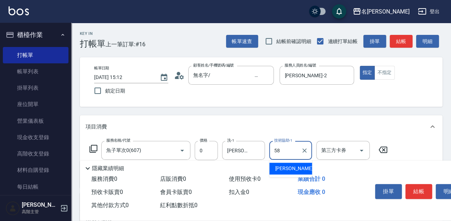
type input "[PERSON_NAME]-58"
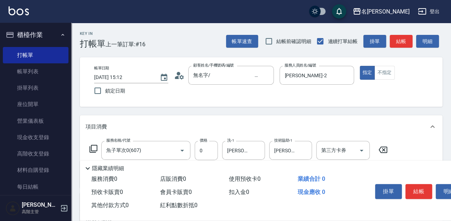
click at [408, 182] on div "掛單 結帳 明細" at bounding box center [418, 193] width 93 height 22
drag, startPoint x: 411, startPoint y: 185, endPoint x: 409, endPoint y: 191, distance: 5.8
click at [412, 185] on button "結帳" at bounding box center [419, 191] width 27 height 15
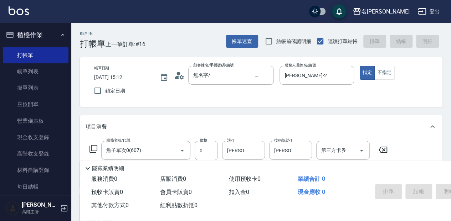
type input "[DATE] 15:13"
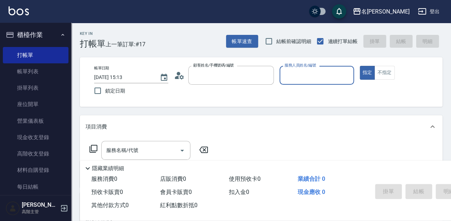
type input "無名字/ 12345678 /null"
click at [360, 66] on button "指定" at bounding box center [367, 73] width 15 height 14
type button "true"
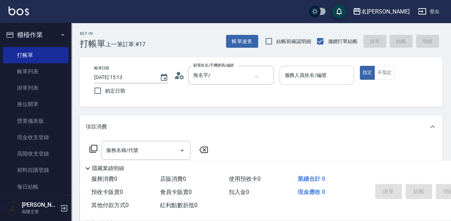
drag, startPoint x: 312, startPoint y: 90, endPoint x: 314, endPoint y: 79, distance: 10.8
click at [312, 89] on p at bounding box center [317, 88] width 74 height 7
click at [314, 79] on input "服務人員姓名/編號" at bounding box center [317, 75] width 68 height 12
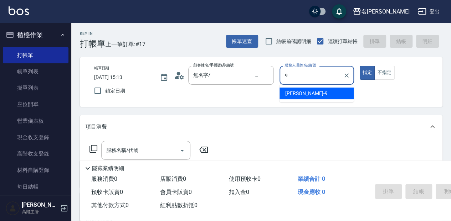
type input "[PERSON_NAME]-9"
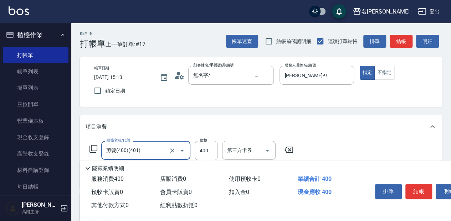
type input "剪髮(400)(401)"
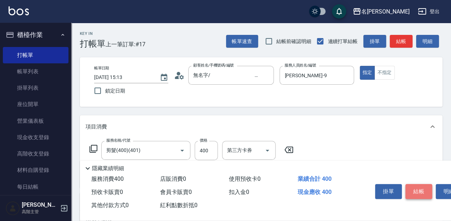
click at [419, 185] on button "結帳" at bounding box center [419, 191] width 27 height 15
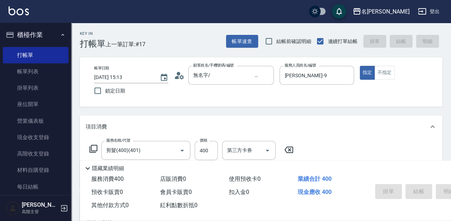
type input "[DATE] 15:14"
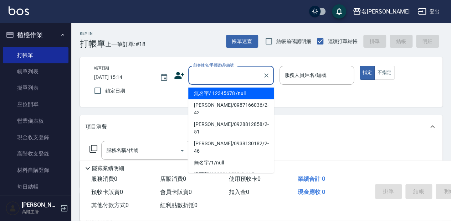
type input "無名字/ 12345678 /null"
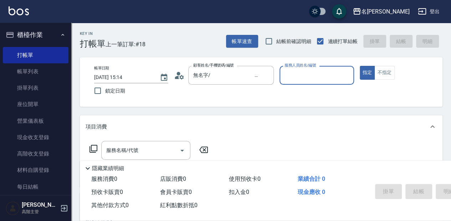
type input "ㄇ"
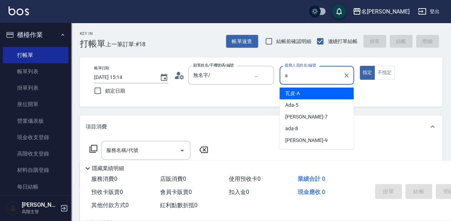
type input "瓦皮-A"
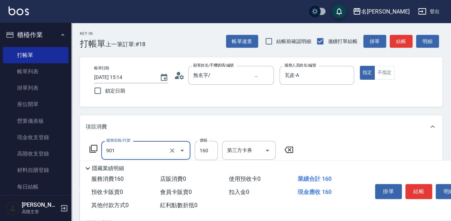
type input "修手(901)"
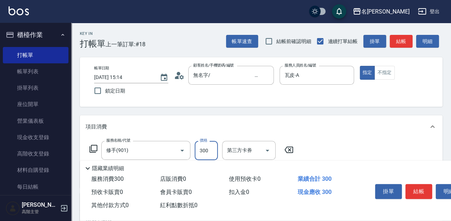
type input "300"
click at [424, 190] on button "結帳" at bounding box center [419, 191] width 27 height 15
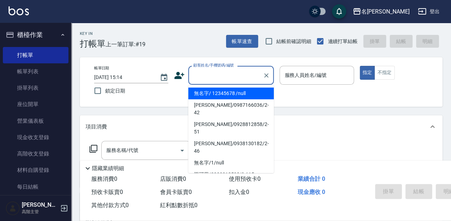
type input "無名字/ 12345678 /null"
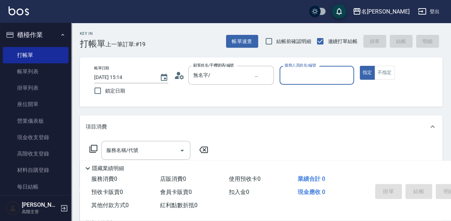
click at [360, 66] on button "指定" at bounding box center [367, 73] width 15 height 14
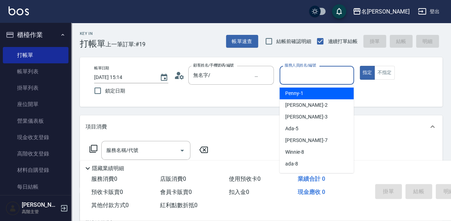
click at [312, 76] on input "服務人員姓名/編號" at bounding box center [317, 75] width 68 height 12
type input "9"
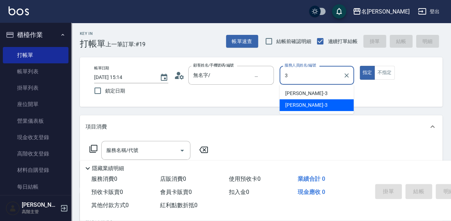
type input "[PERSON_NAME]-3"
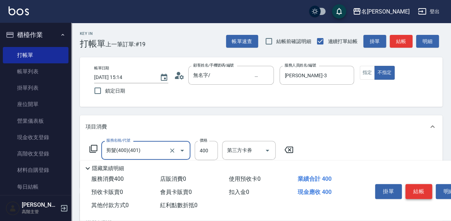
type input "剪髮(400)(401)"
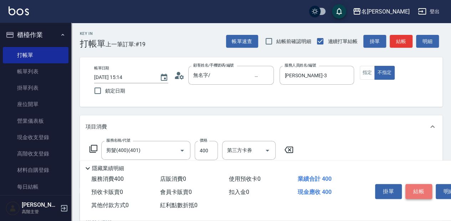
click at [426, 190] on button "結帳" at bounding box center [419, 191] width 27 height 15
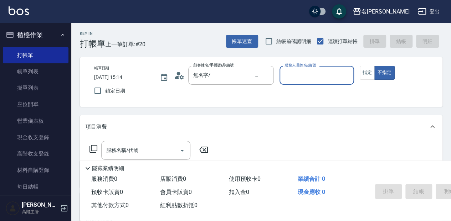
click at [374, 66] on button "不指定" at bounding box center [384, 73] width 20 height 14
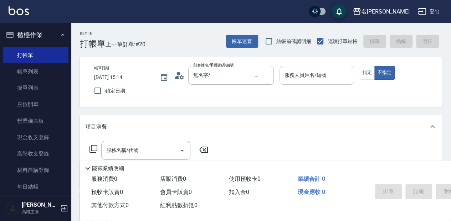
click at [331, 76] on input "服務人員姓名/編號" at bounding box center [317, 75] width 68 height 12
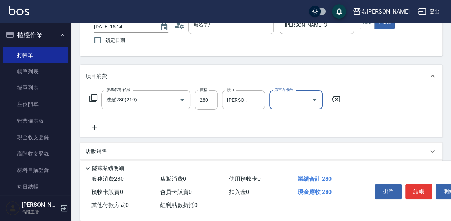
scroll to position [71, 0]
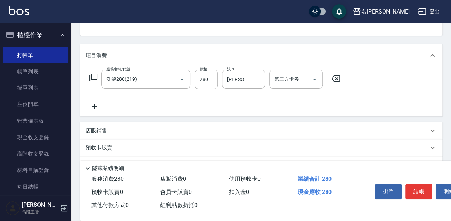
click at [114, 126] on div "店販銷售" at bounding box center [261, 130] width 363 height 17
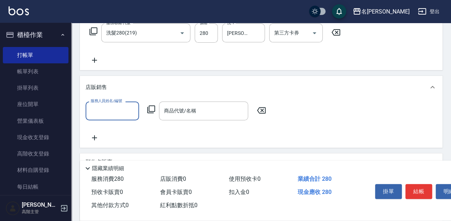
scroll to position [119, 0]
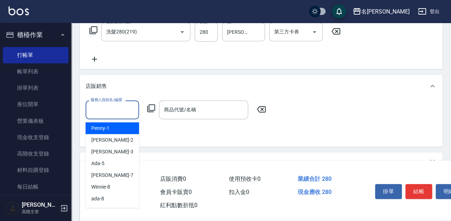
click at [112, 107] on input "服務人員姓名/編號" at bounding box center [112, 110] width 47 height 12
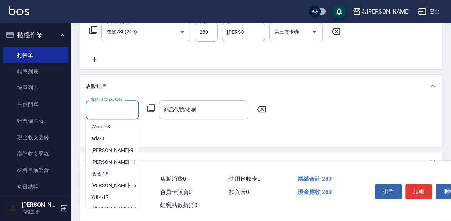
scroll to position [71, 0]
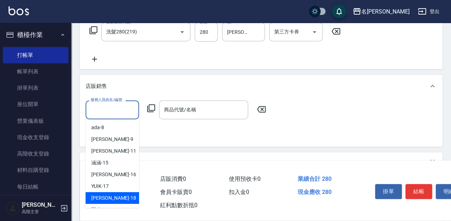
click at [111, 198] on div "[PERSON_NAME] -18" at bounding box center [112, 199] width 53 height 12
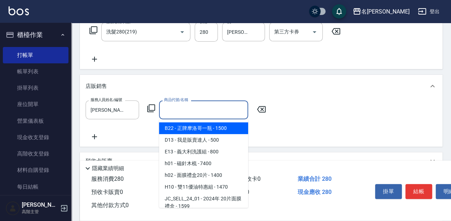
click at [168, 109] on input "商品代號/名稱" at bounding box center [203, 110] width 83 height 12
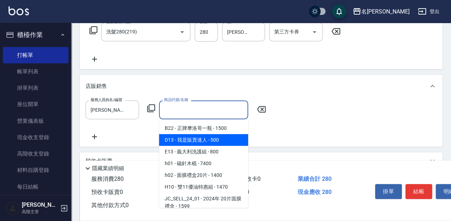
scroll to position [95, 0]
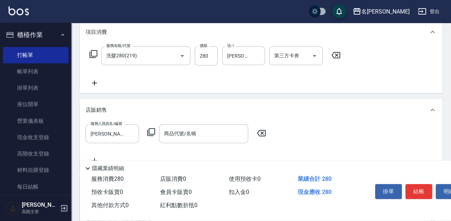
click at [301, 114] on div "店販銷售" at bounding box center [261, 110] width 363 height 23
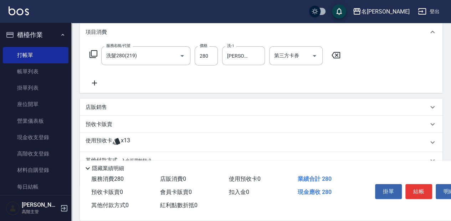
click at [199, 108] on div "店販銷售" at bounding box center [257, 107] width 343 height 7
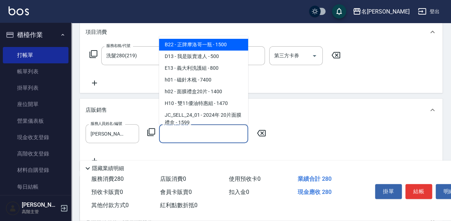
click at [210, 128] on input "商品代號/名稱" at bounding box center [203, 134] width 83 height 12
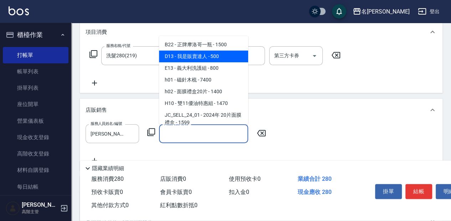
drag, startPoint x: 224, startPoint y: 55, endPoint x: 210, endPoint y: 109, distance: 56.2
click at [225, 55] on span "D13 - 我是販賣達人 - 500" at bounding box center [203, 57] width 89 height 12
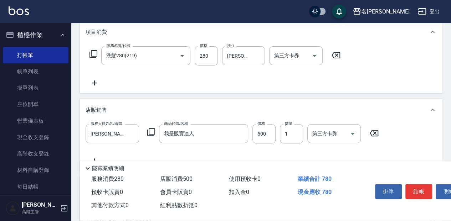
click at [276, 133] on div "服務人員姓名/編號 [PERSON_NAME]-18 服務人員姓名/編號 商品代號/名稱 我是販賣達人 商品代號/名稱 價格 500 價格 數量 1 數量 第…" at bounding box center [234, 133] width 297 height 19
click at [261, 138] on input "500" at bounding box center [264, 133] width 23 height 19
click at [414, 193] on button "結帳" at bounding box center [419, 191] width 27 height 15
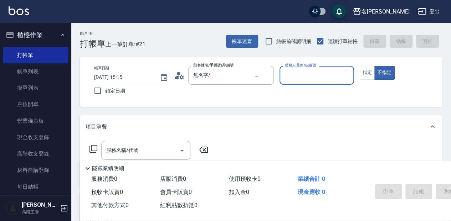
click at [374, 66] on button "不指定" at bounding box center [384, 73] width 20 height 14
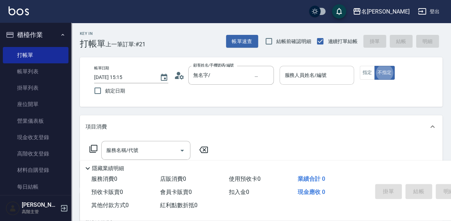
click at [333, 82] on div "服務人員姓名/編號" at bounding box center [317, 75] width 74 height 19
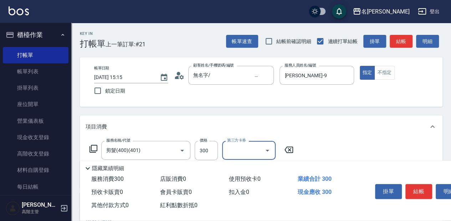
click at [422, 188] on button "結帳" at bounding box center [419, 191] width 27 height 15
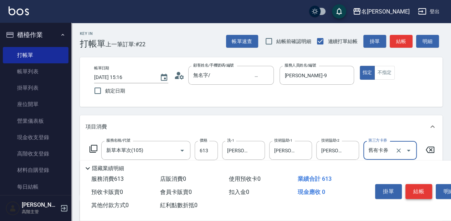
click at [419, 190] on button "結帳" at bounding box center [419, 191] width 27 height 15
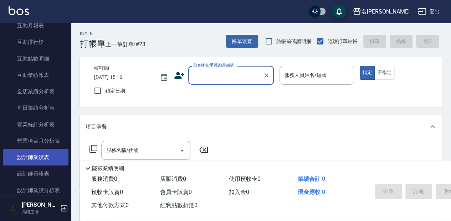
scroll to position [380, 0]
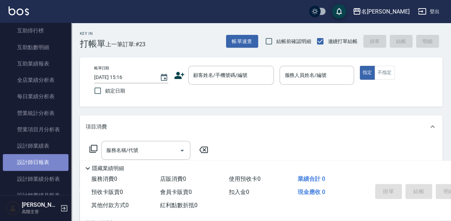
click at [40, 167] on link "設計師日報表" at bounding box center [36, 162] width 66 height 16
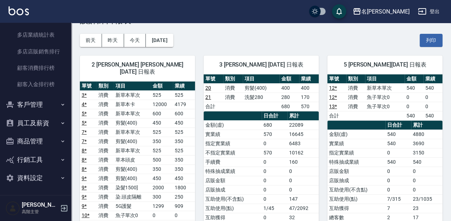
scroll to position [904, 0]
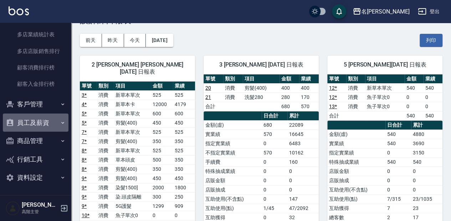
click at [42, 127] on button "員工及薪資" at bounding box center [36, 123] width 66 height 19
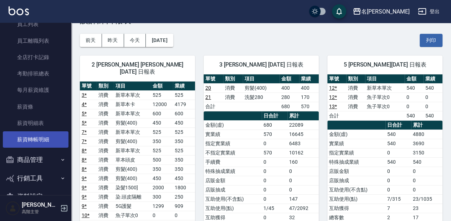
scroll to position [1023, 0]
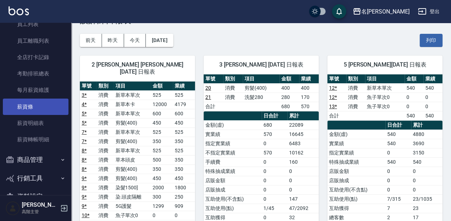
click at [64, 113] on link "薪資條" at bounding box center [36, 107] width 66 height 16
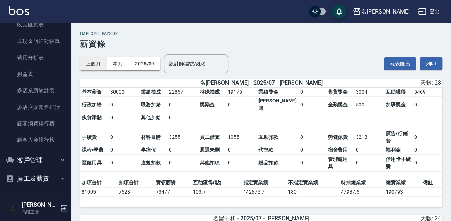
click at [102, 62] on button "上個月" at bounding box center [93, 63] width 27 height 13
click at [101, 67] on button "上個月" at bounding box center [93, 63] width 27 height 13
click at [156, 66] on button "2025/07" at bounding box center [144, 63] width 31 height 13
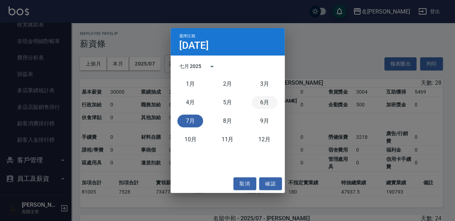
click at [258, 101] on button "6月" at bounding box center [264, 102] width 26 height 13
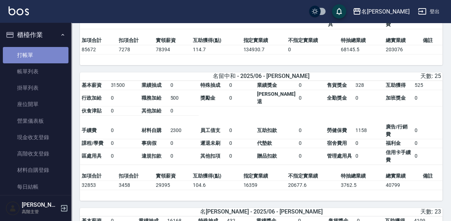
click at [38, 53] on link "打帳單" at bounding box center [36, 55] width 66 height 16
